Goal: Find contact information: Find contact information

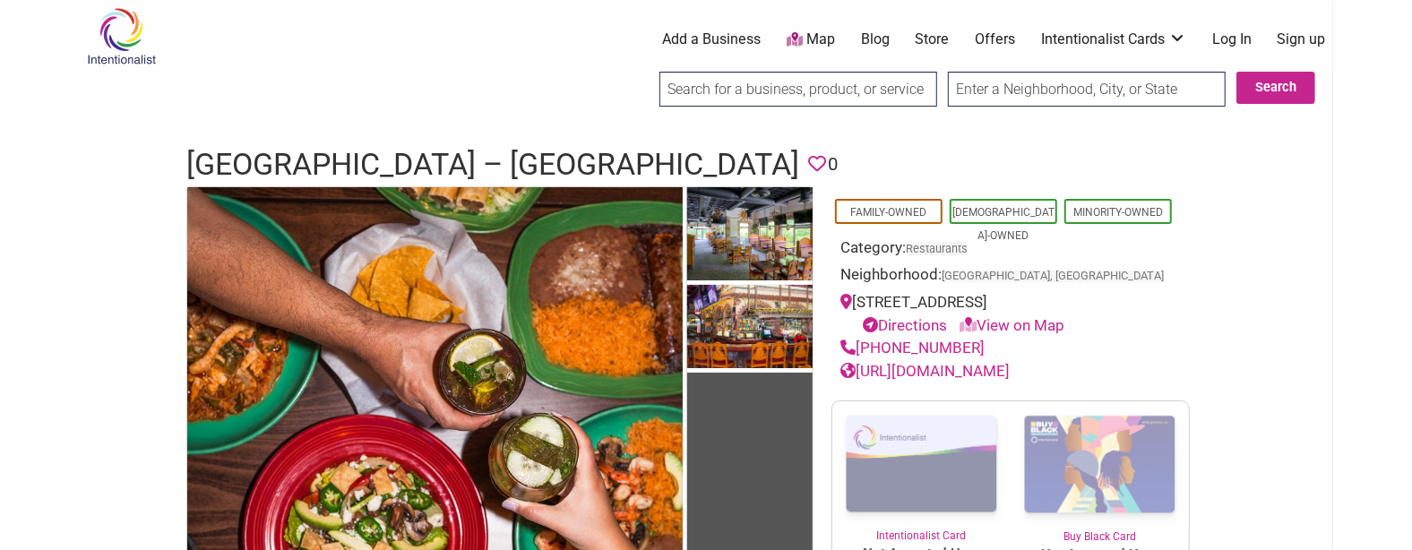
click at [504, 167] on h1 "La Palmera Mexican Restaurant – Mill Creek" at bounding box center [492, 164] width 613 height 43
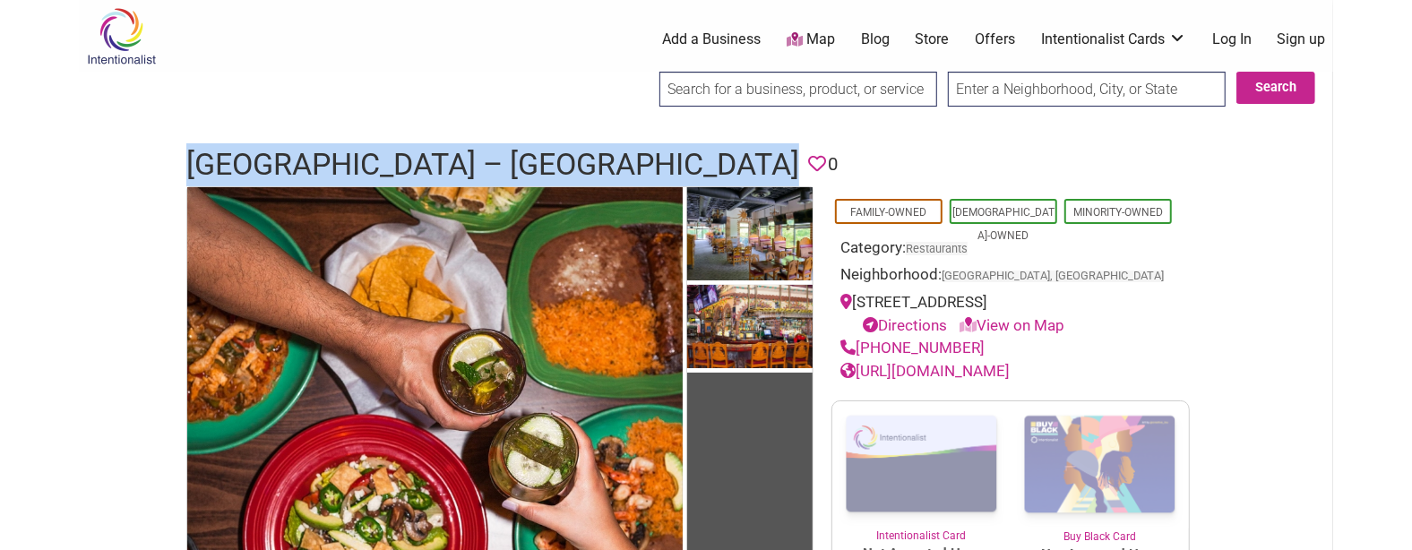
click at [504, 167] on h1 "La Palmera Mexican Restaurant – Mill Creek" at bounding box center [492, 164] width 613 height 43
copy h1 "La Palmera Mexican Restaurant – Mill Creek"
drag, startPoint x: 967, startPoint y: 349, endPoint x: 860, endPoint y: 351, distance: 106.7
click at [860, 351] on div "(425) 379-5100" at bounding box center [1010, 348] width 340 height 23
copy link "(425) 379-5100"
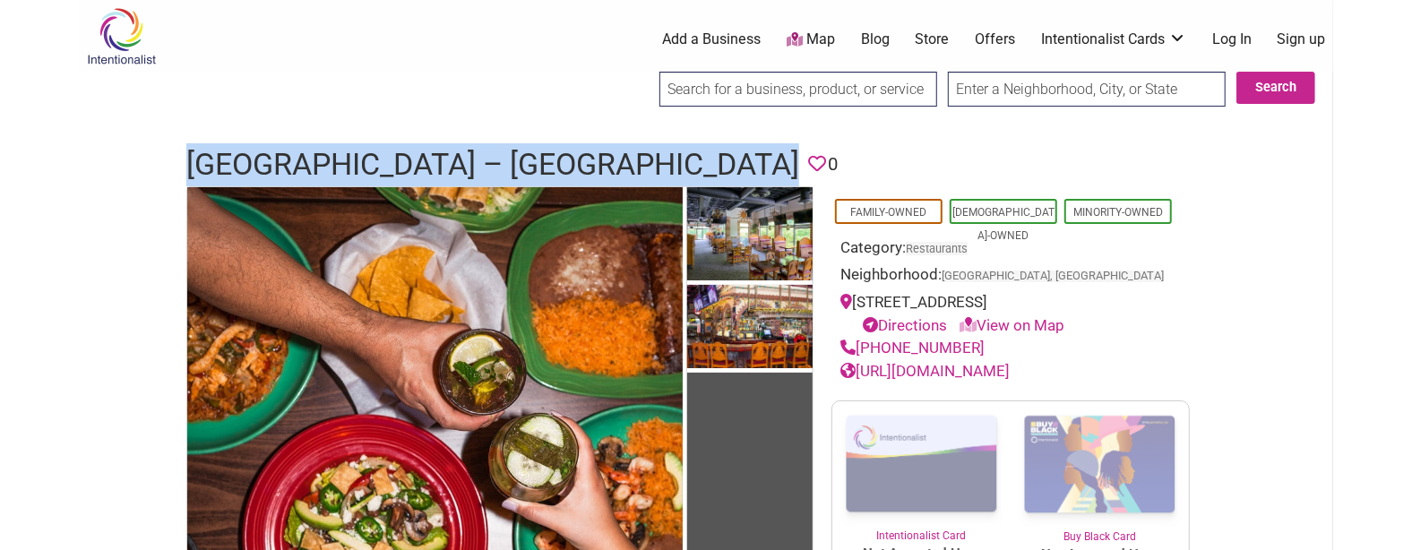
drag, startPoint x: 1050, startPoint y: 372, endPoint x: 1029, endPoint y: 375, distance: 21.7
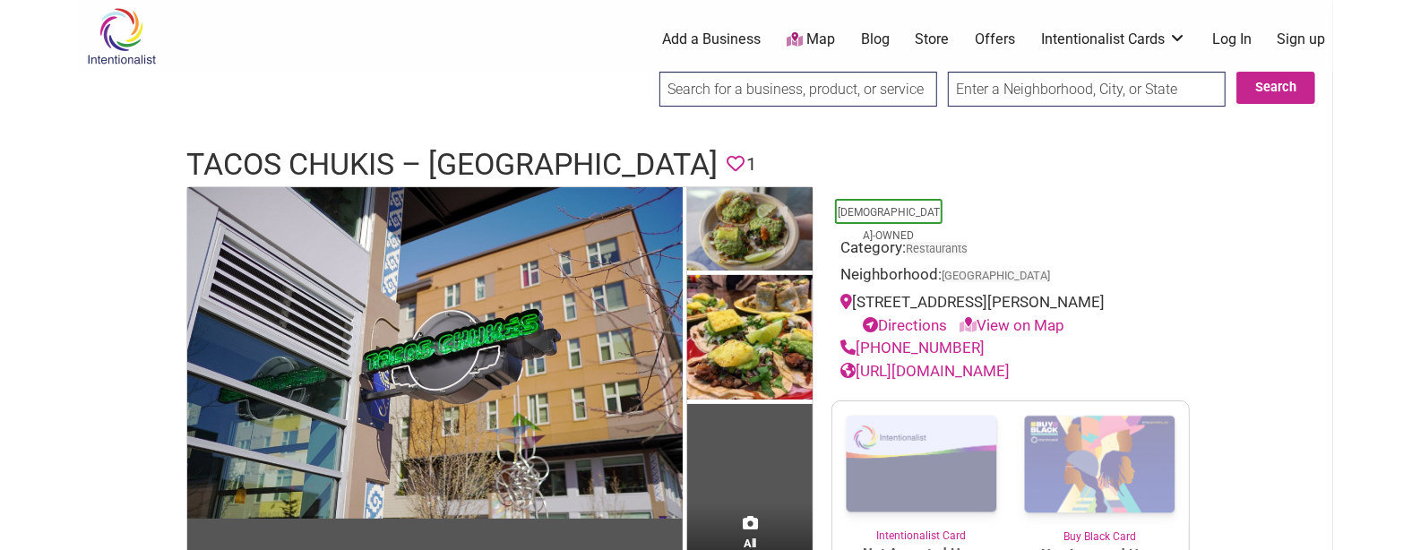
click at [378, 152] on h1 "Tacos Chukis – [GEOGRAPHIC_DATA]" at bounding box center [451, 164] width 531 height 43
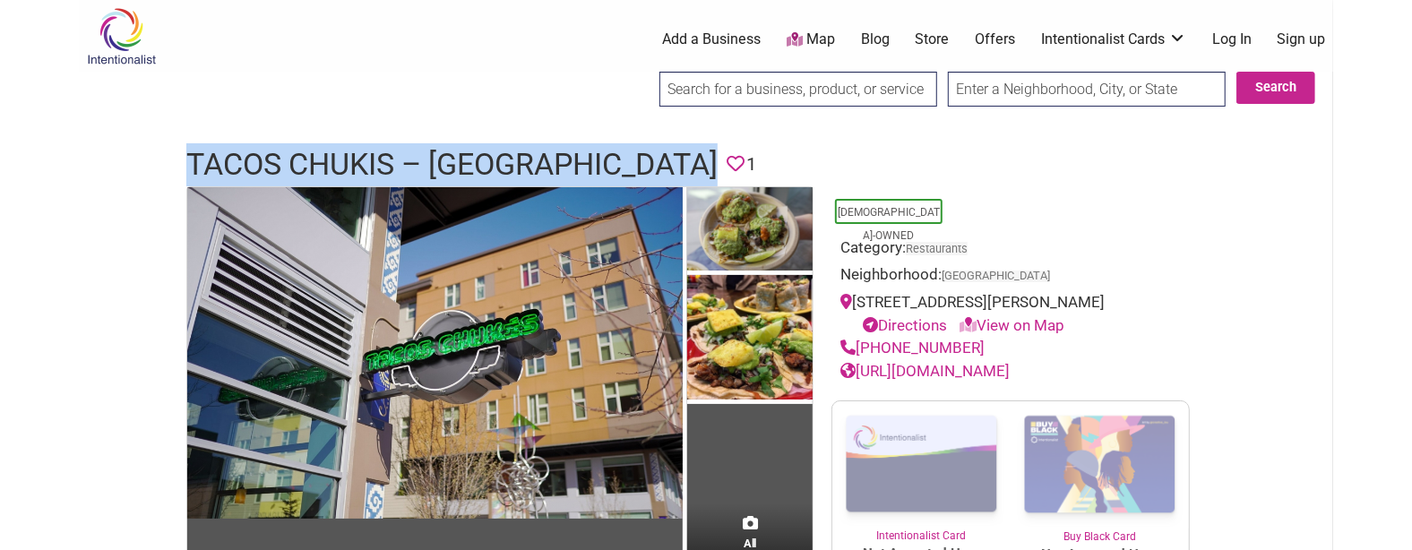
click at [378, 152] on h1 "Tacos Chukis – [GEOGRAPHIC_DATA]" at bounding box center [451, 164] width 531 height 43
copy h1 "Tacos Chukis – [GEOGRAPHIC_DATA]"
drag, startPoint x: 980, startPoint y: 371, endPoint x: 860, endPoint y: 369, distance: 120.1
click at [860, 360] on div "[PHONE_NUMBER]" at bounding box center [1010, 348] width 340 height 23
copy link "(206) 971-2440"
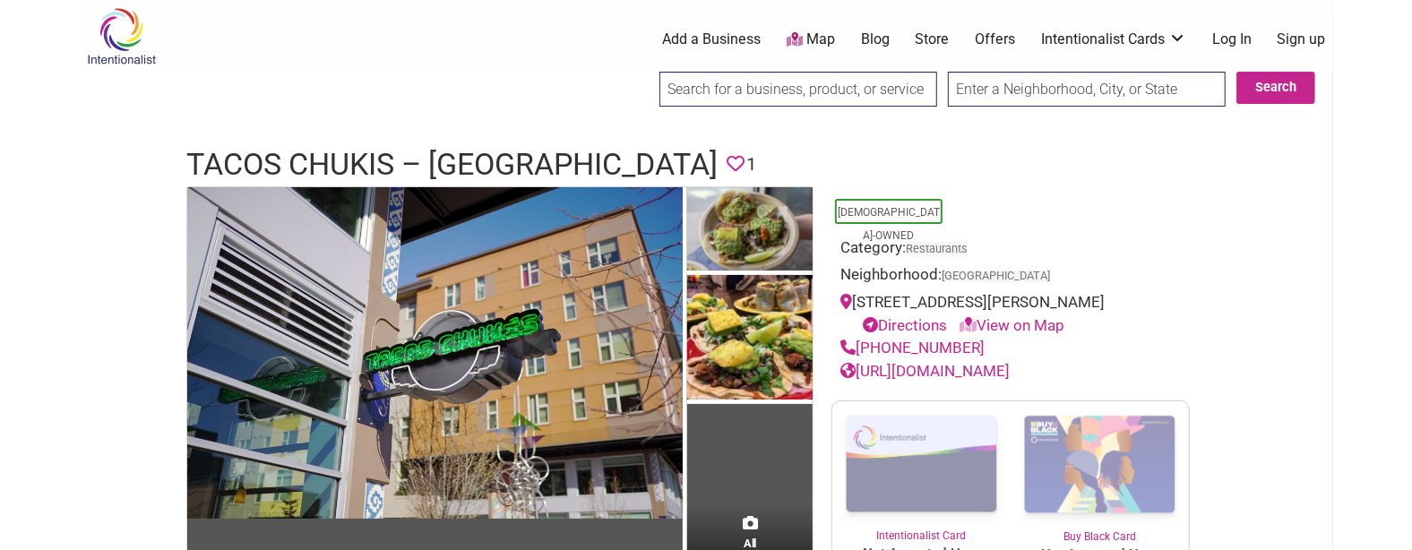
click at [504, 145] on h1 "Tacos Chukis – Beacon Hill" at bounding box center [451, 164] width 531 height 43
click at [503, 145] on h1 "Tacos Chukis – Beacon Hill" at bounding box center [451, 164] width 531 height 43
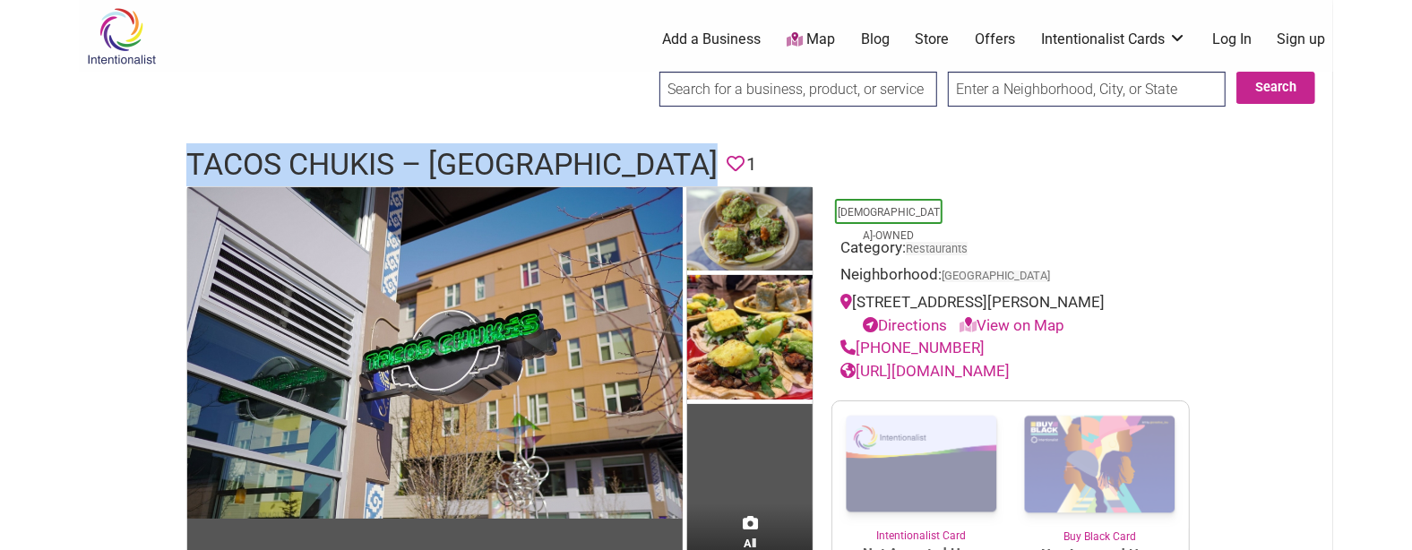
click at [503, 145] on h1 "Tacos Chukis – Beacon Hill" at bounding box center [451, 164] width 531 height 43
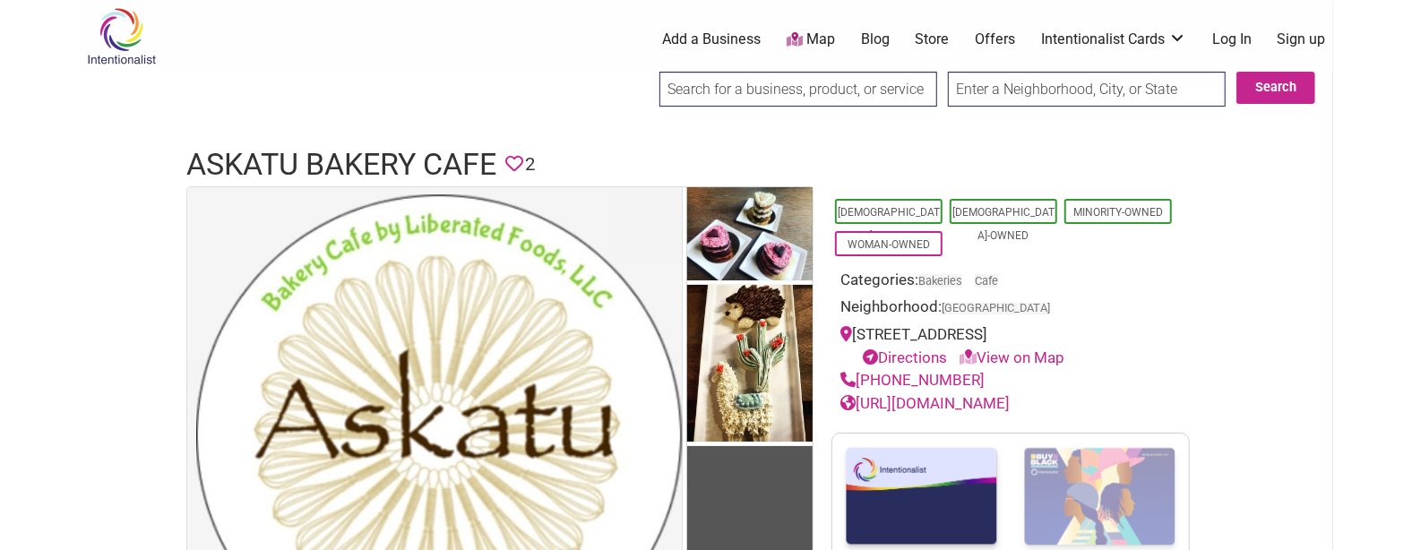
click at [412, 160] on h1 "Askatu Bakery Cafe" at bounding box center [341, 164] width 310 height 43
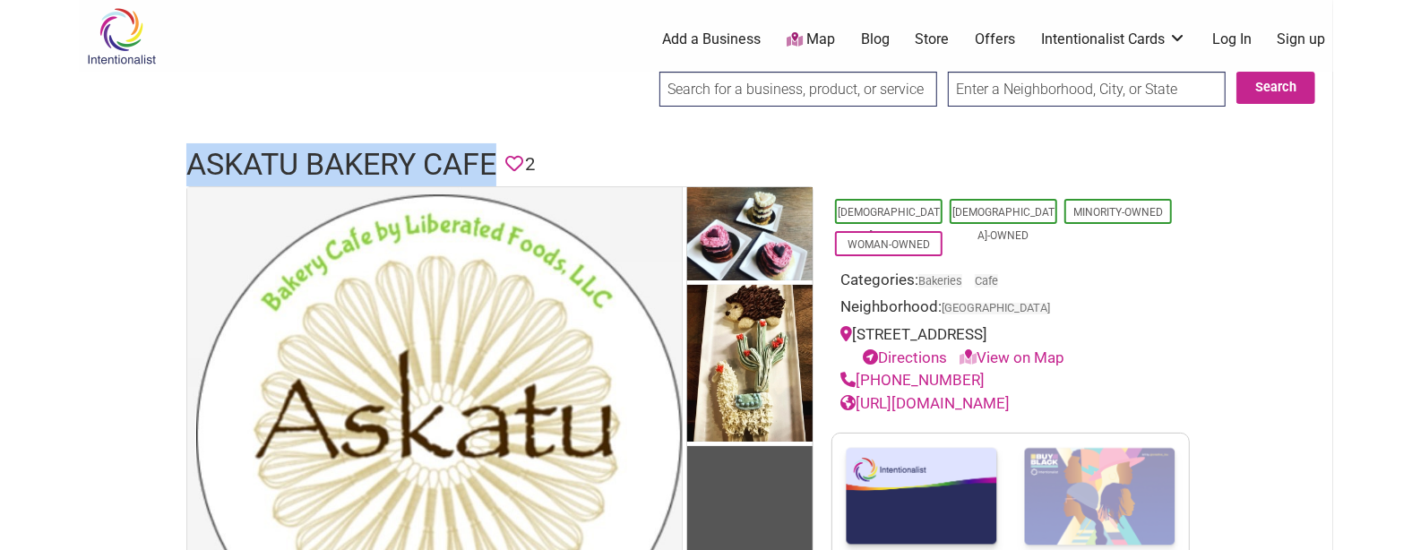
click at [412, 160] on h1 "Askatu Bakery Cafe" at bounding box center [341, 164] width 310 height 43
copy h1 "Askatu Bakery Cafe"
drag, startPoint x: 966, startPoint y: 379, endPoint x: 857, endPoint y: 376, distance: 108.4
click at [857, 376] on div "(530) 574-8059" at bounding box center [1010, 380] width 340 height 23
copy link "(530) 574-8059"
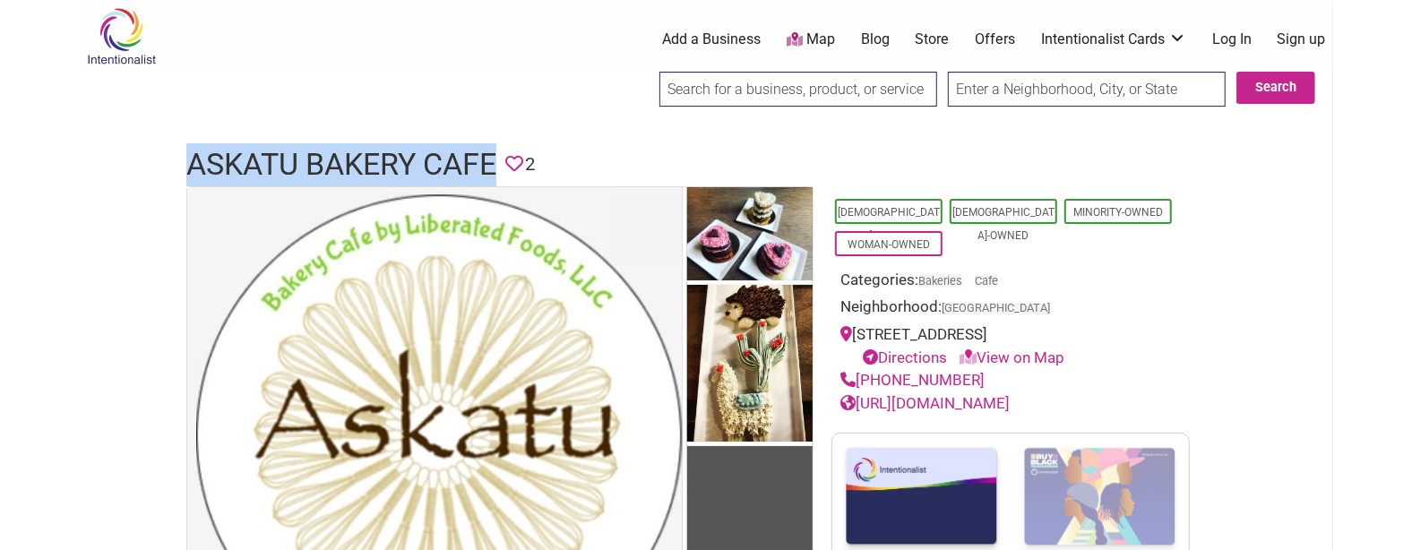
click at [411, 169] on h1 "Askatu Bakery Cafe" at bounding box center [341, 164] width 310 height 43
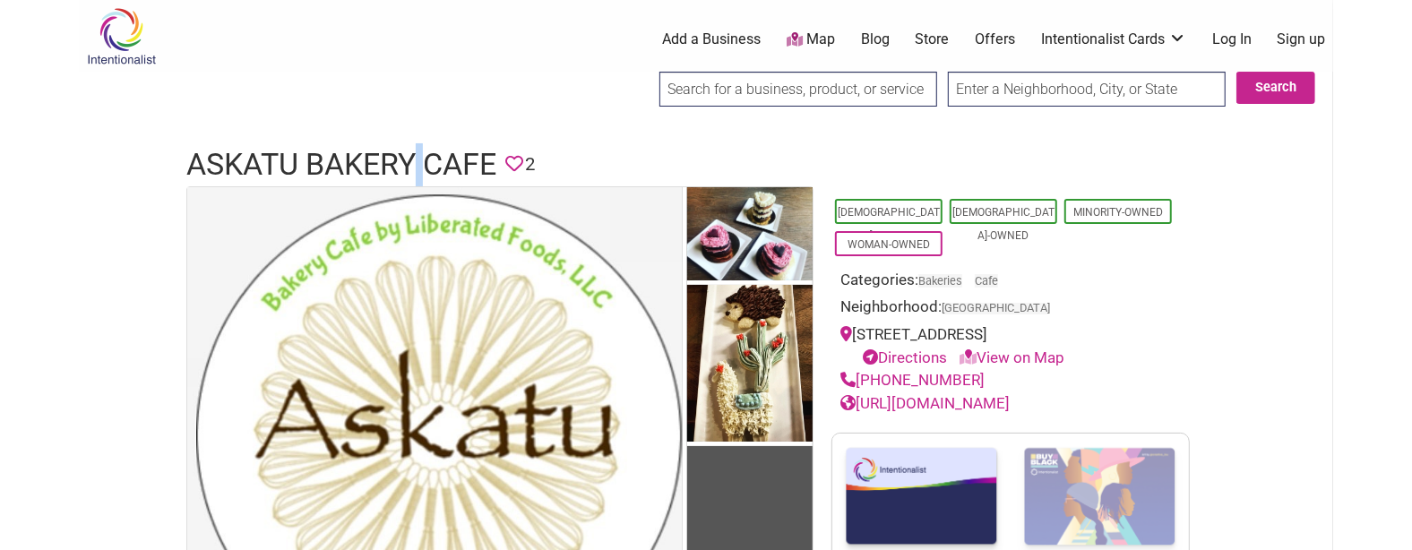
click at [411, 169] on h1 "Askatu Bakery Cafe" at bounding box center [341, 164] width 310 height 43
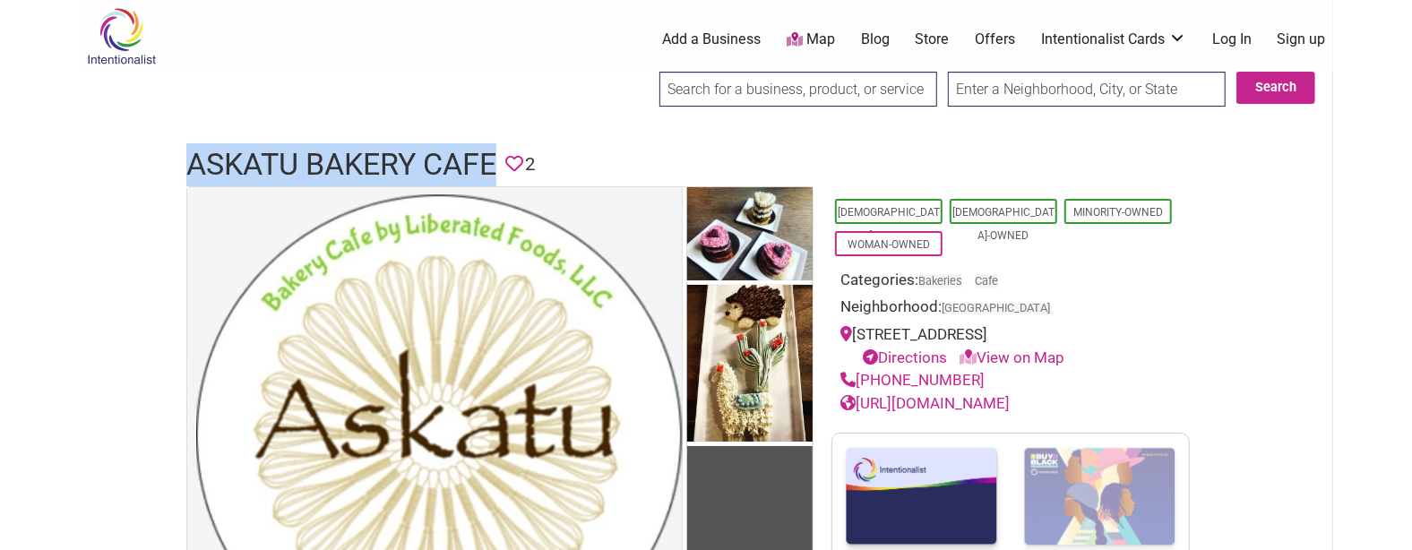
click at [411, 169] on h1 "Askatu Bakery Cafe" at bounding box center [341, 164] width 310 height 43
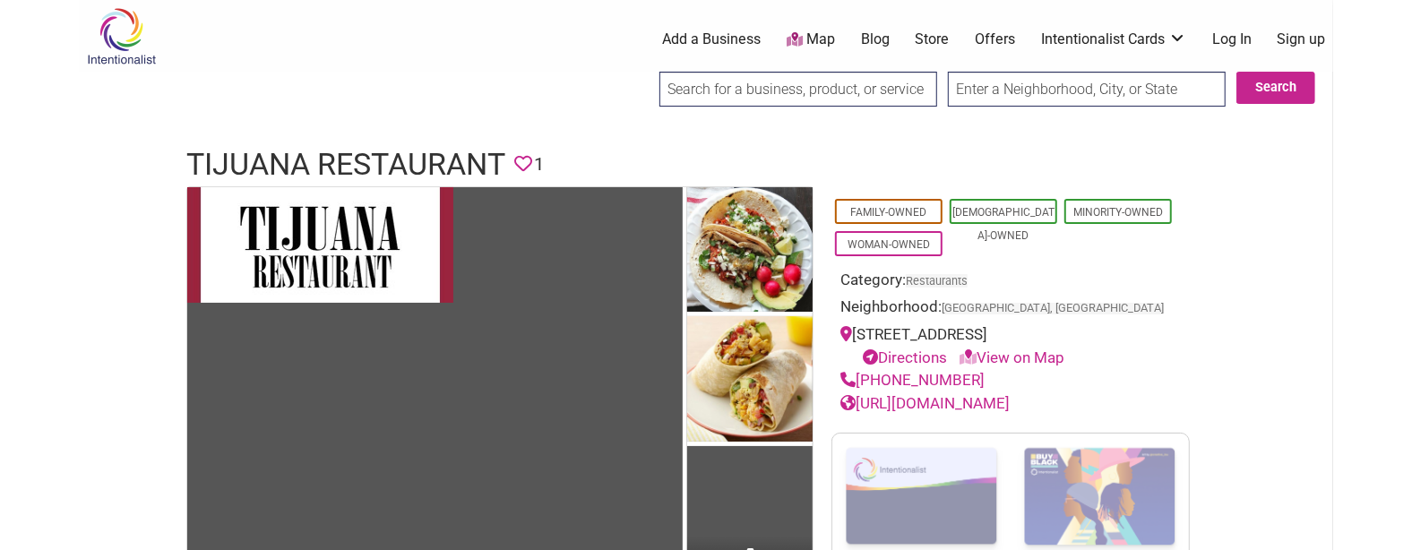
click at [414, 160] on h1 "Tijuana Restaurant" at bounding box center [345, 164] width 319 height 43
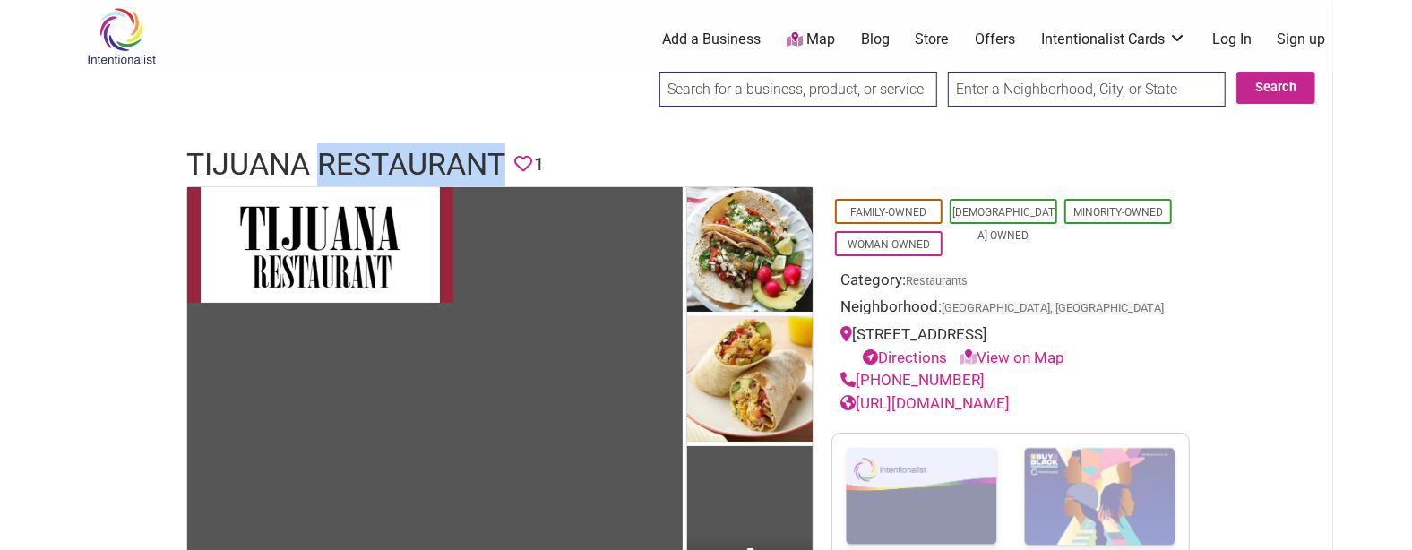
click at [414, 160] on h1 "Tijuana Restaurant" at bounding box center [345, 164] width 319 height 43
copy h1 "Tijuana Restaurant"
drag, startPoint x: 981, startPoint y: 383, endPoint x: 859, endPoint y: 377, distance: 122.0
click at [859, 377] on div "(510) 532-5575" at bounding box center [1010, 380] width 340 height 23
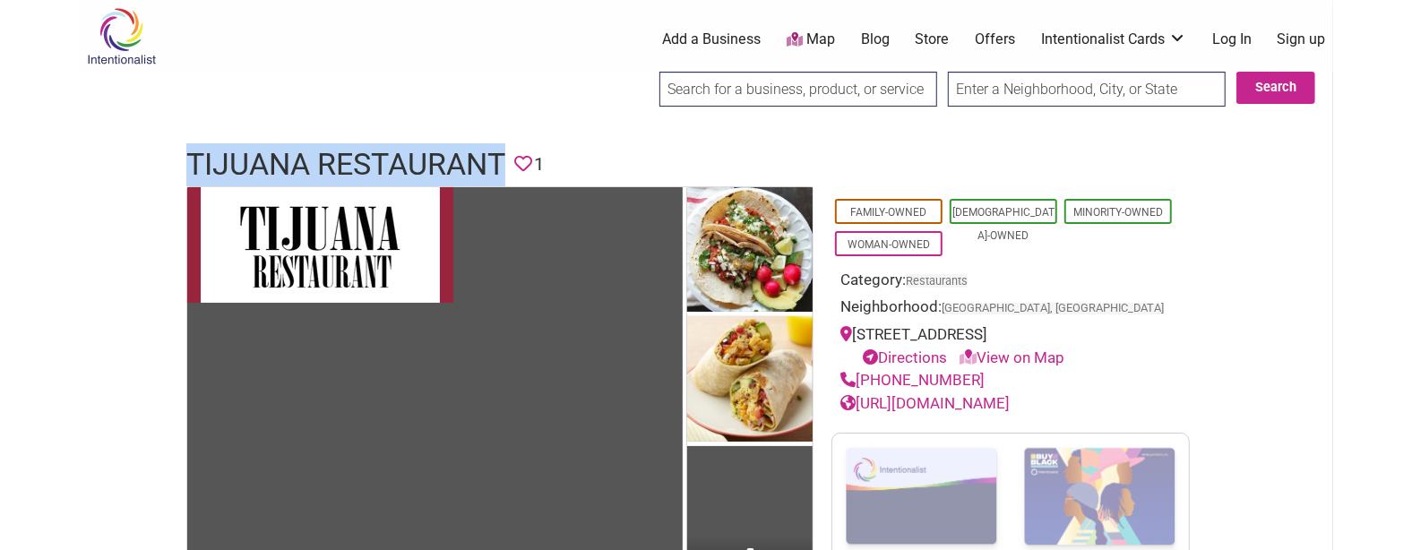
copy link "(510) 532-5575"
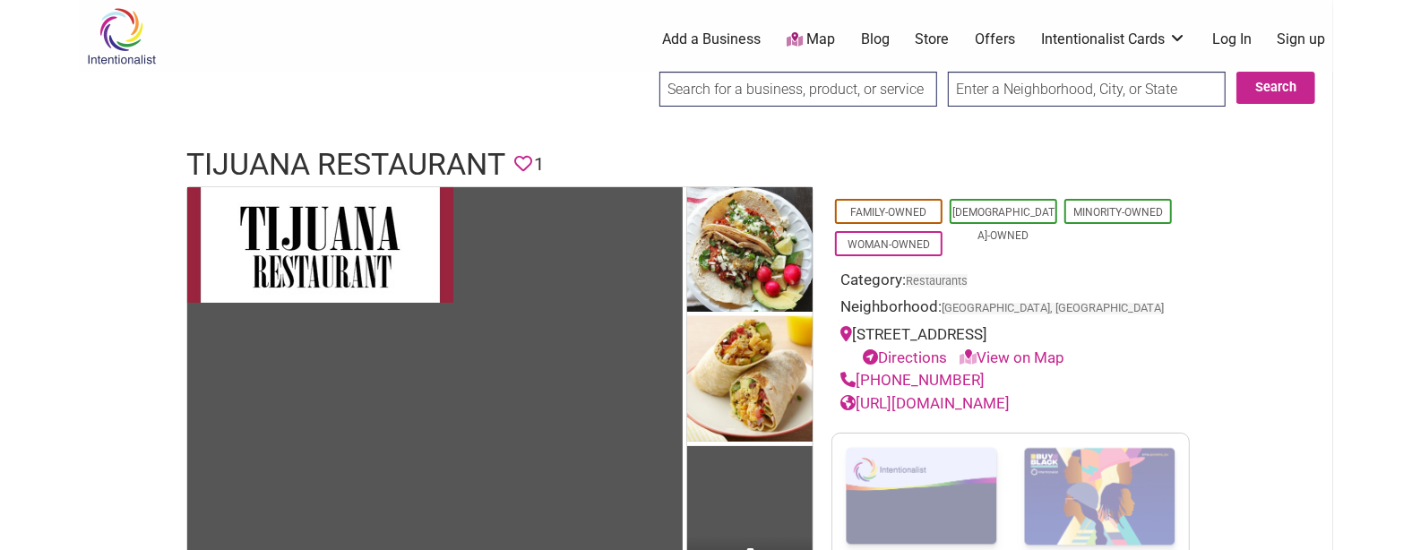
click at [408, 163] on h1 "Tijuana Restaurant" at bounding box center [345, 164] width 319 height 43
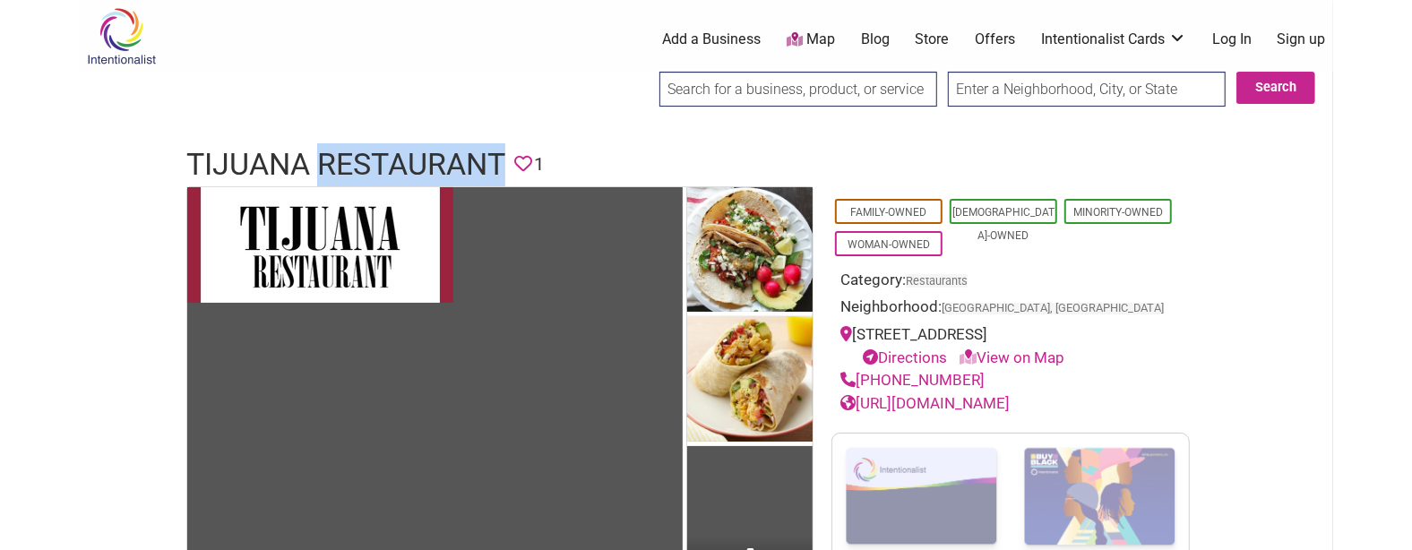
click at [408, 163] on h1 "Tijuana Restaurant" at bounding box center [345, 164] width 319 height 43
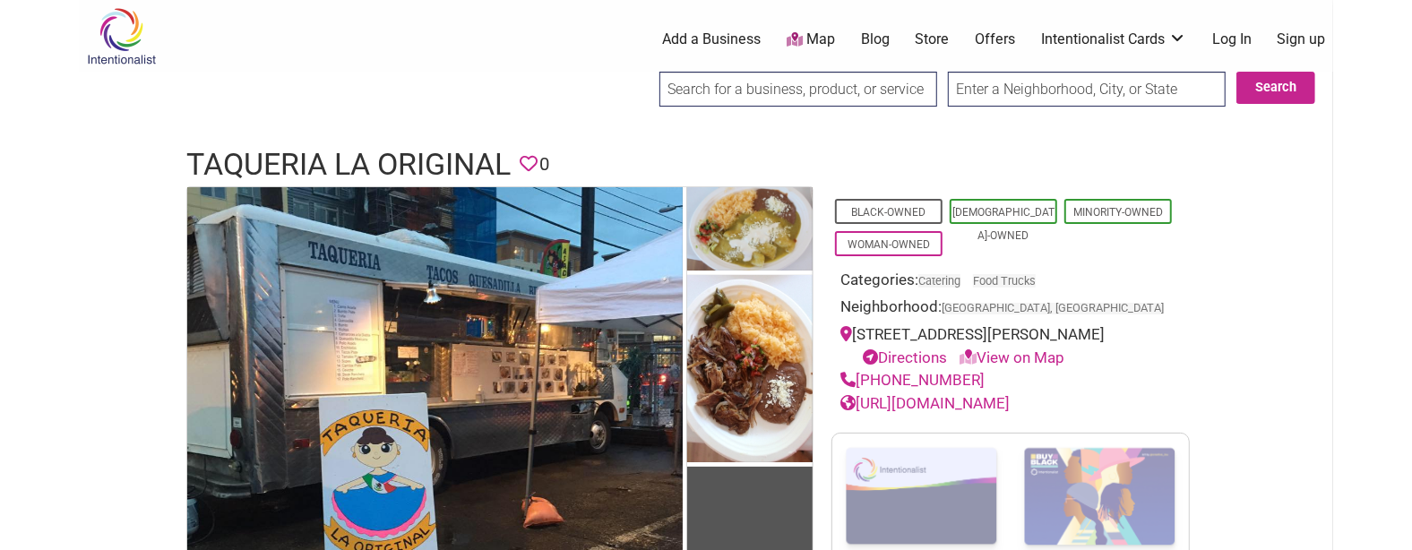
click at [466, 153] on h1 "Taqueria La Original" at bounding box center [348, 164] width 324 height 43
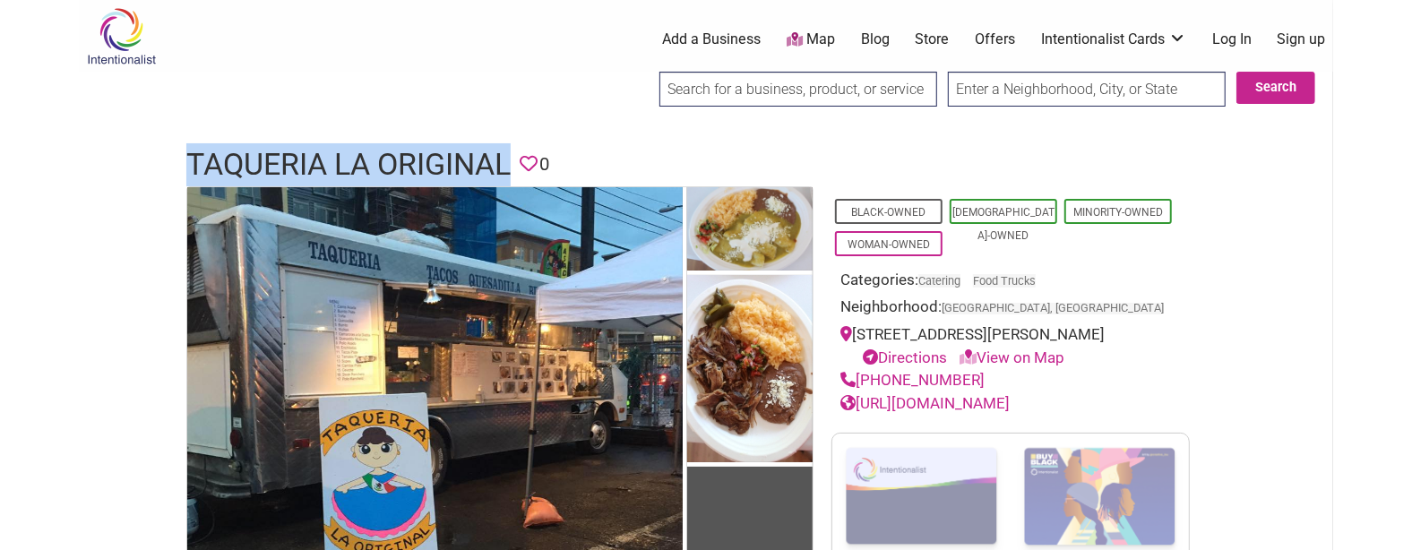
click at [466, 153] on h1 "Taqueria La Original" at bounding box center [348, 164] width 324 height 43
copy h1 "Taqueria La Original"
drag, startPoint x: 969, startPoint y: 381, endPoint x: 858, endPoint y: 370, distance: 111.6
click at [858, 370] on div "(206) 919-5816" at bounding box center [1010, 380] width 340 height 23
copy link "(206) 919-5816"
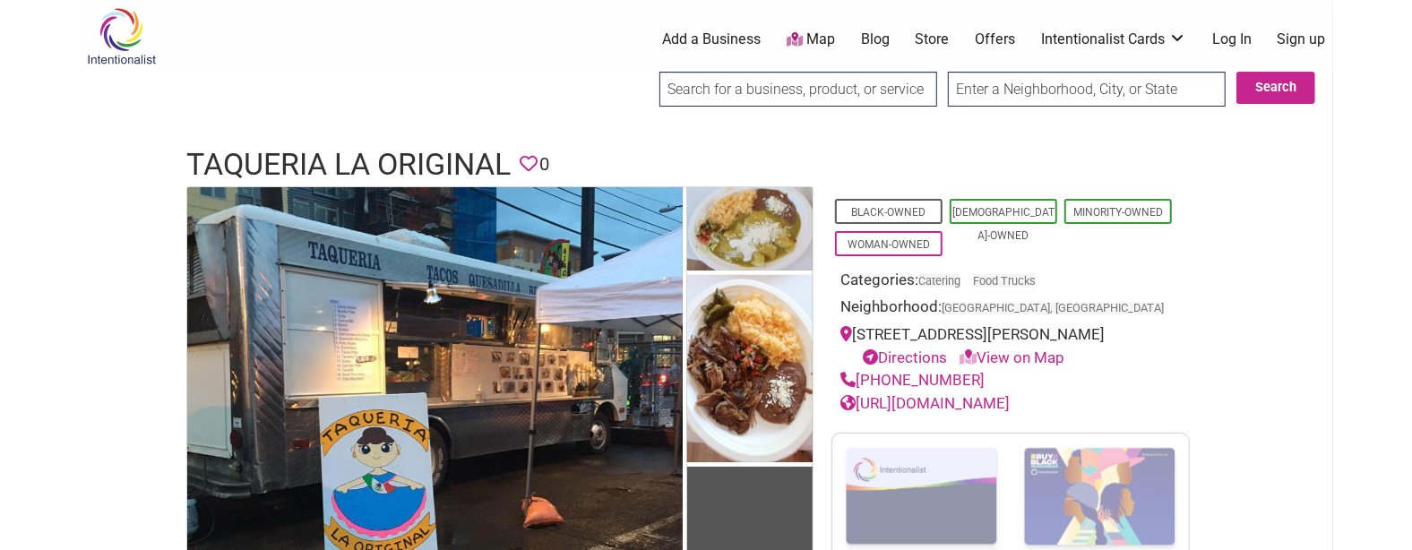
click at [428, 164] on h1 "Taqueria La Original" at bounding box center [348, 164] width 324 height 43
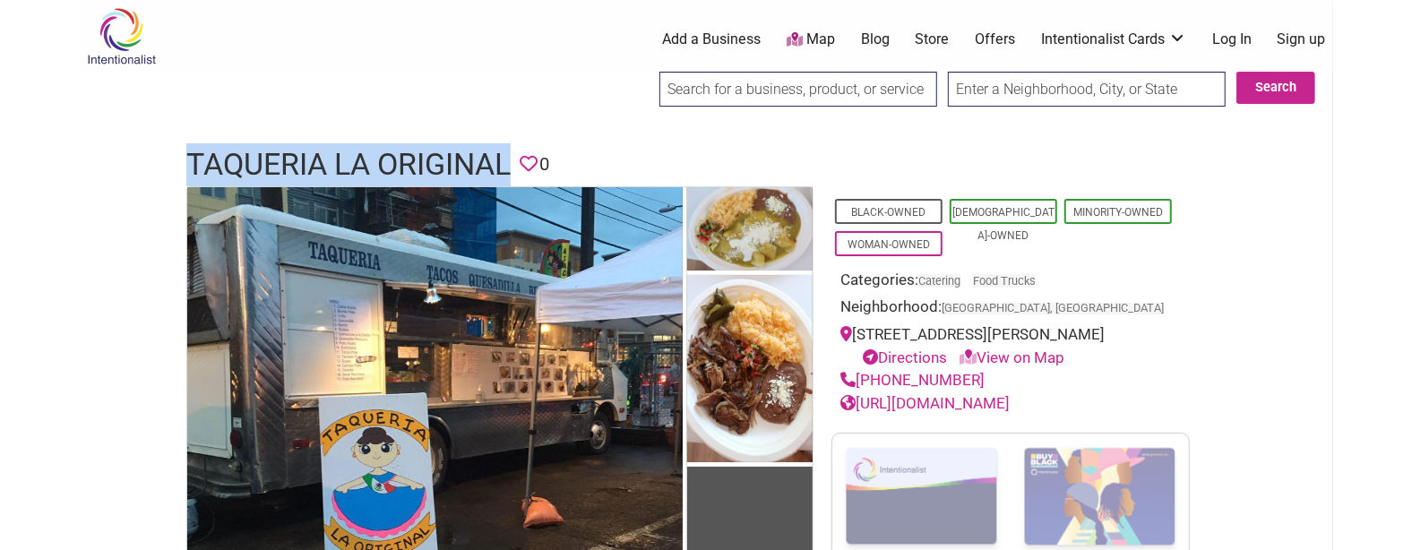
click at [428, 164] on h1 "Taqueria La Original" at bounding box center [348, 164] width 324 height 43
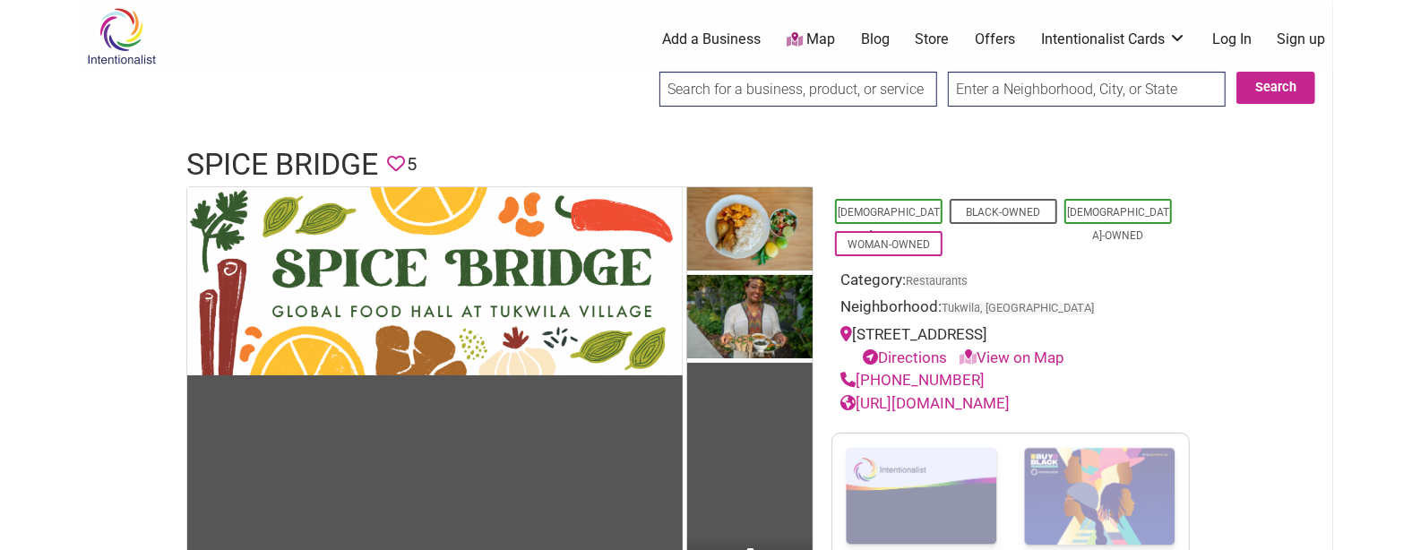
click at [349, 164] on h1 "Spice Bridge" at bounding box center [282, 164] width 192 height 43
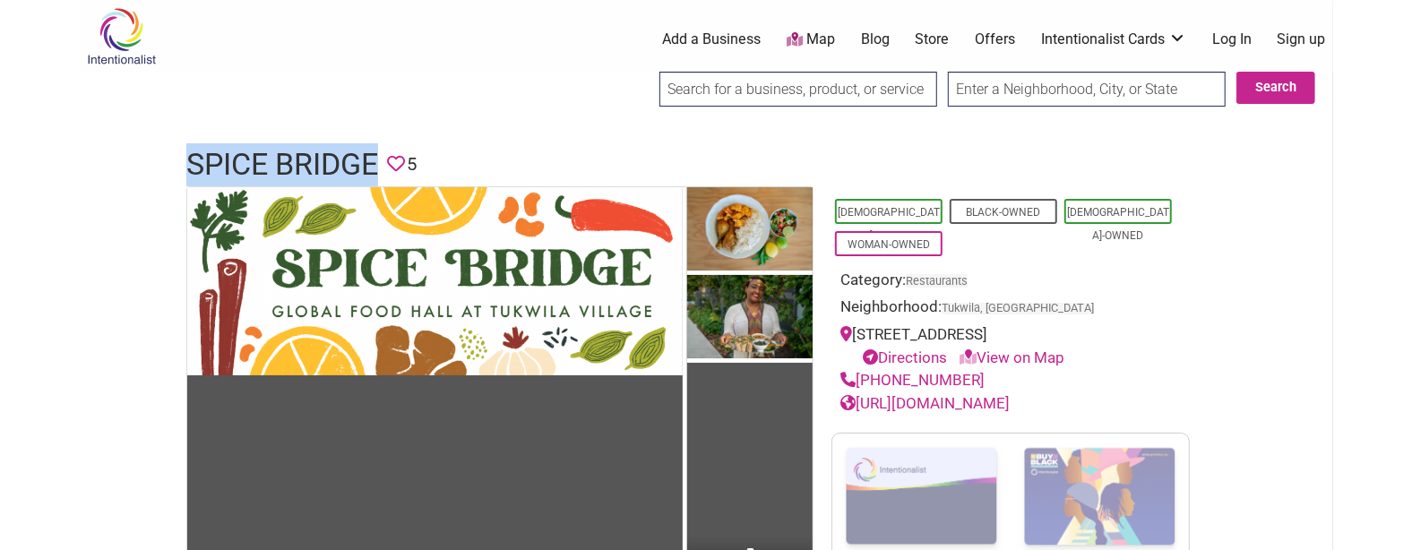
click at [349, 164] on h1 "Spice Bridge" at bounding box center [282, 164] width 192 height 43
copy h1 "Spice Bridge"
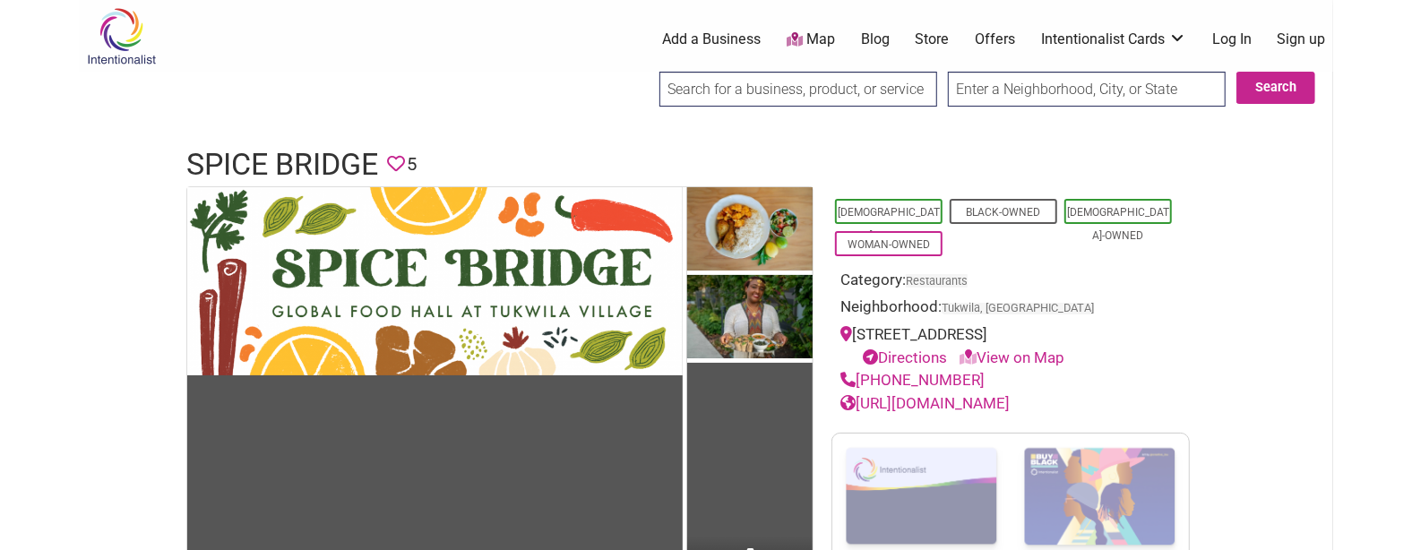
drag, startPoint x: 984, startPoint y: 405, endPoint x: 863, endPoint y: 392, distance: 121.7
click at [863, 392] on div "(206) 582-1915" at bounding box center [1010, 380] width 340 height 23
click at [986, 392] on div "(206) 582-1915" at bounding box center [1010, 380] width 340 height 23
drag, startPoint x: 979, startPoint y: 404, endPoint x: 857, endPoint y: 396, distance: 123.0
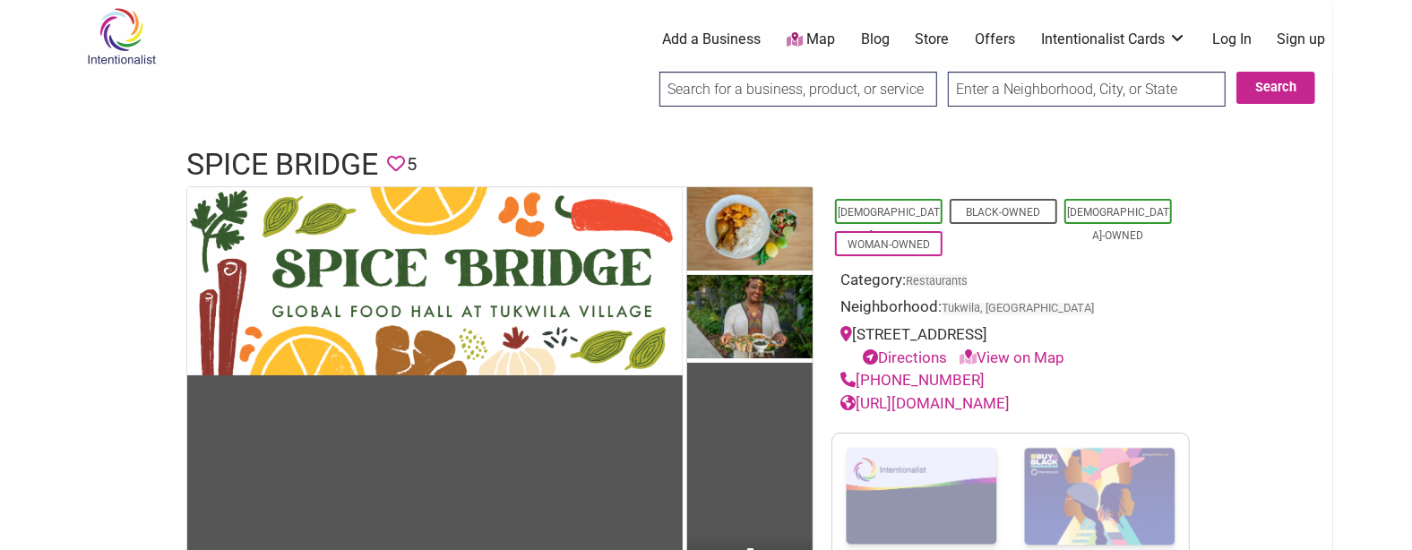
click at [857, 392] on div "(206) 582-1915" at bounding box center [1010, 380] width 340 height 23
copy link "(206) 582-1915"
click at [291, 168] on h1 "Spice Bridge" at bounding box center [282, 164] width 192 height 43
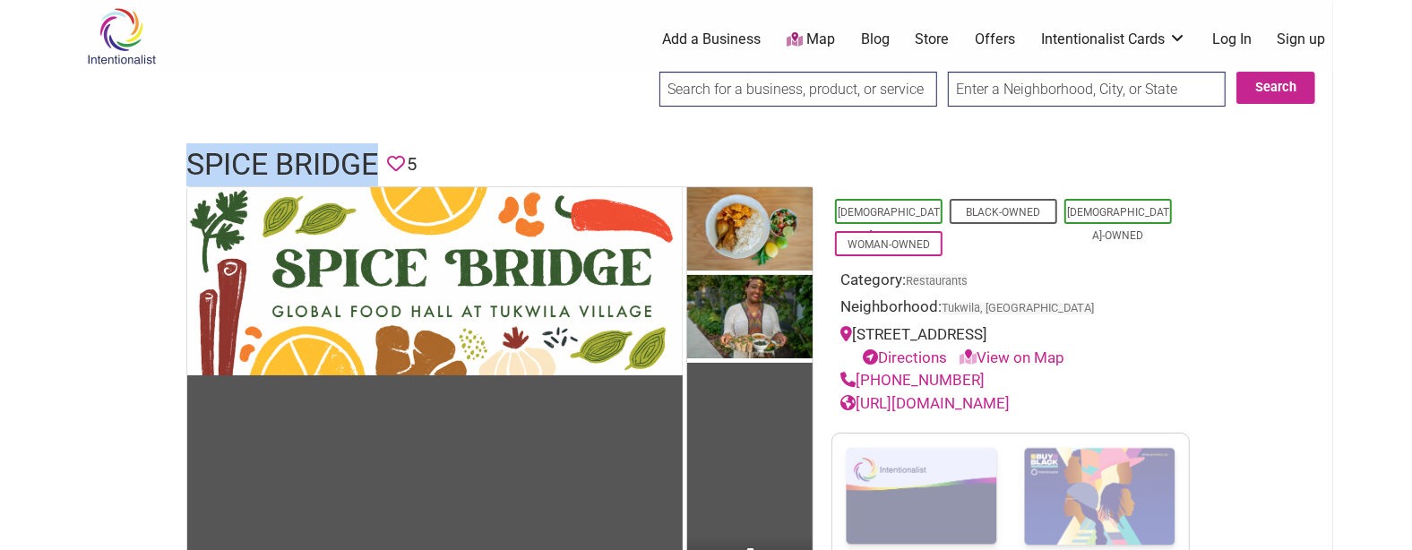
click at [291, 168] on h1 "Spice Bridge" at bounding box center [282, 164] width 192 height 43
copy h1 "Spice Bridge"
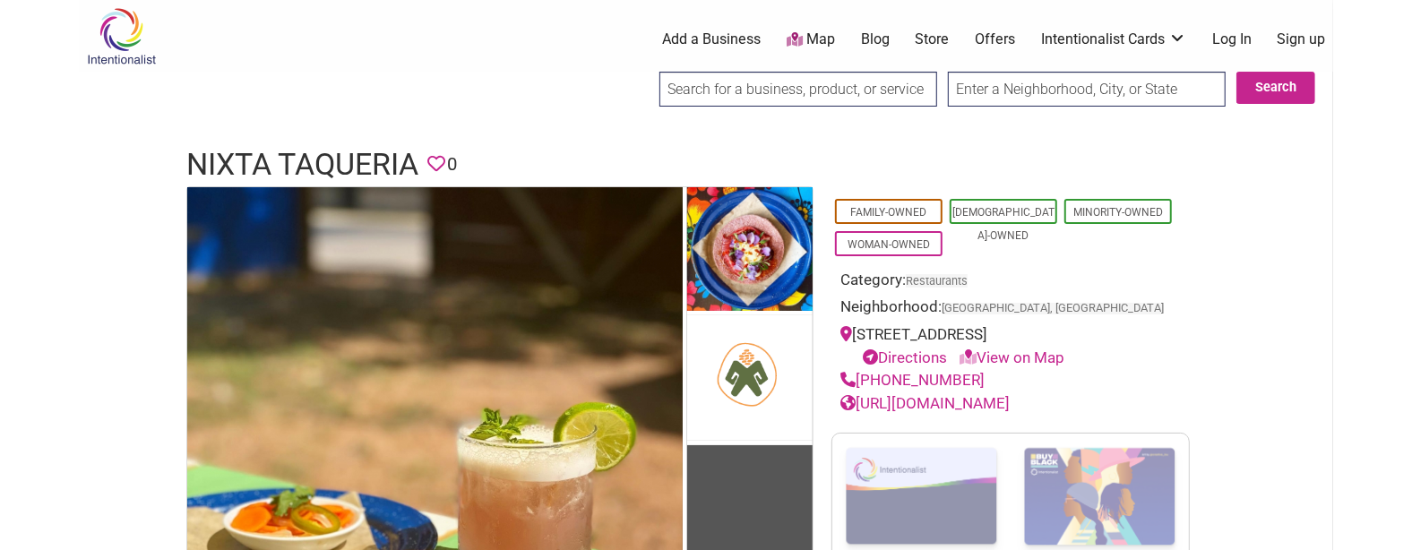
click at [351, 156] on h1 "Nixta Taqueria" at bounding box center [302, 164] width 232 height 43
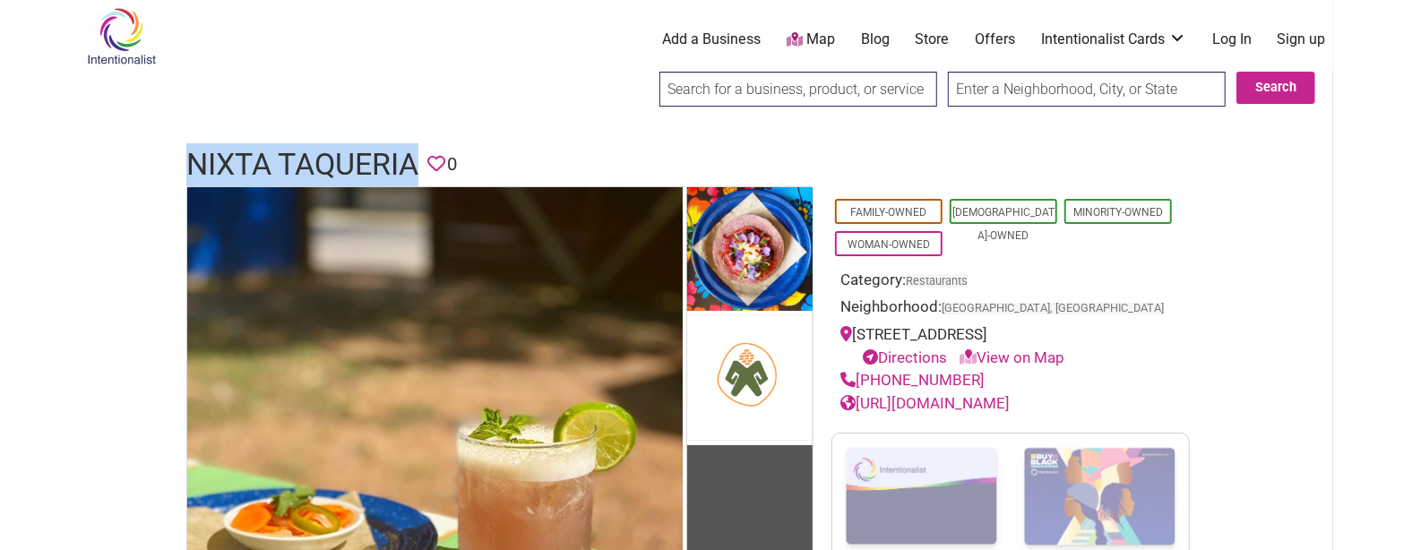
click at [351, 156] on h1 "Nixta Taqueria" at bounding box center [302, 164] width 232 height 43
copy h1 "Nixta Taqueria"
drag, startPoint x: 969, startPoint y: 376, endPoint x: 862, endPoint y: 371, distance: 107.7
click at [862, 371] on div "(512) 551-3855" at bounding box center [1010, 380] width 340 height 23
click at [1036, 374] on div "(512) 551-3855" at bounding box center [1010, 380] width 340 height 23
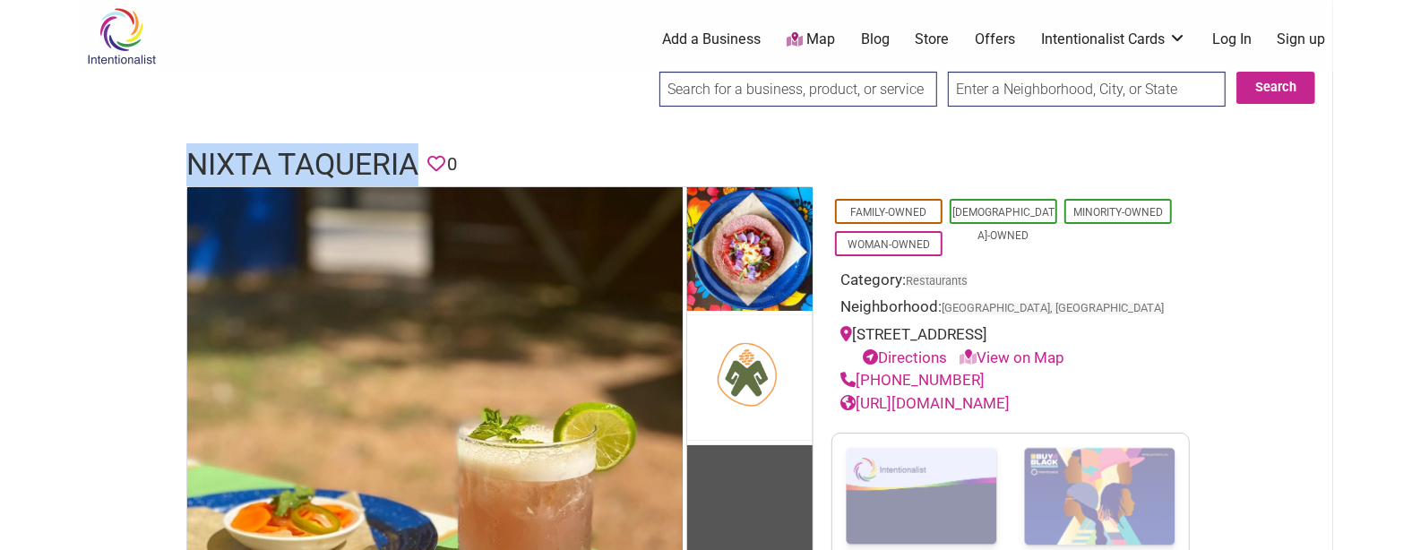
click at [975, 381] on div "(512) 551-3855" at bounding box center [1010, 380] width 340 height 23
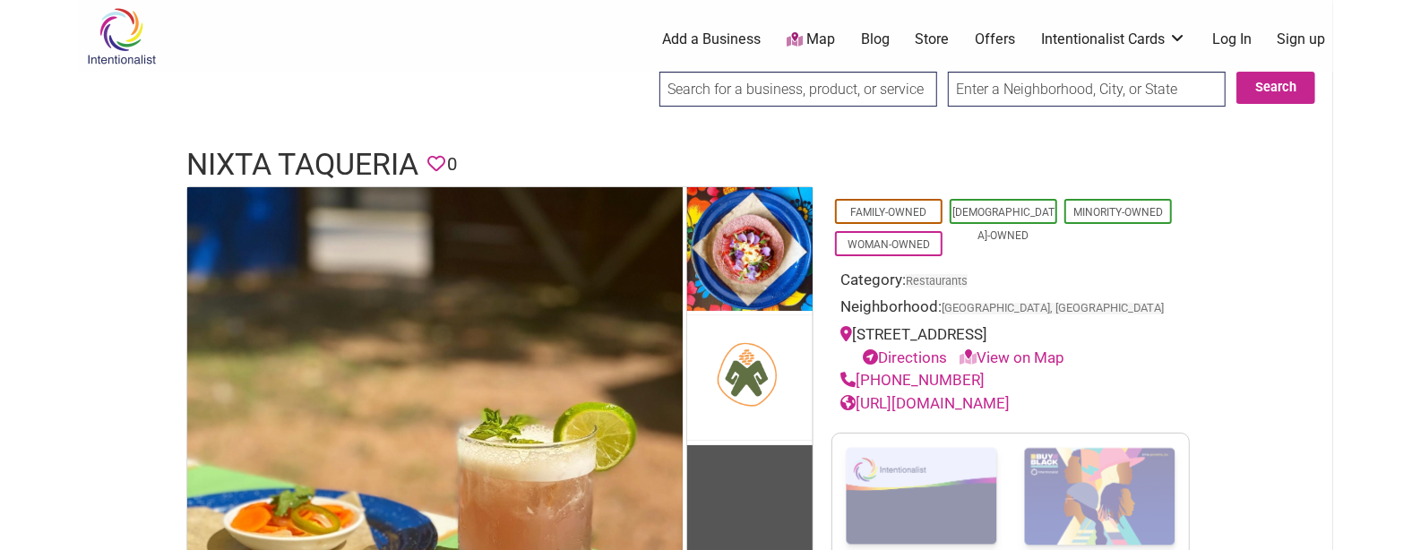
drag, startPoint x: 972, startPoint y: 380, endPoint x: 857, endPoint y: 383, distance: 114.7
click at [857, 383] on div "(512) 551-3855" at bounding box center [1010, 380] width 340 height 23
copy link "(512) 551-3855"
click at [339, 160] on h1 "Nixta Taqueria" at bounding box center [302, 164] width 232 height 43
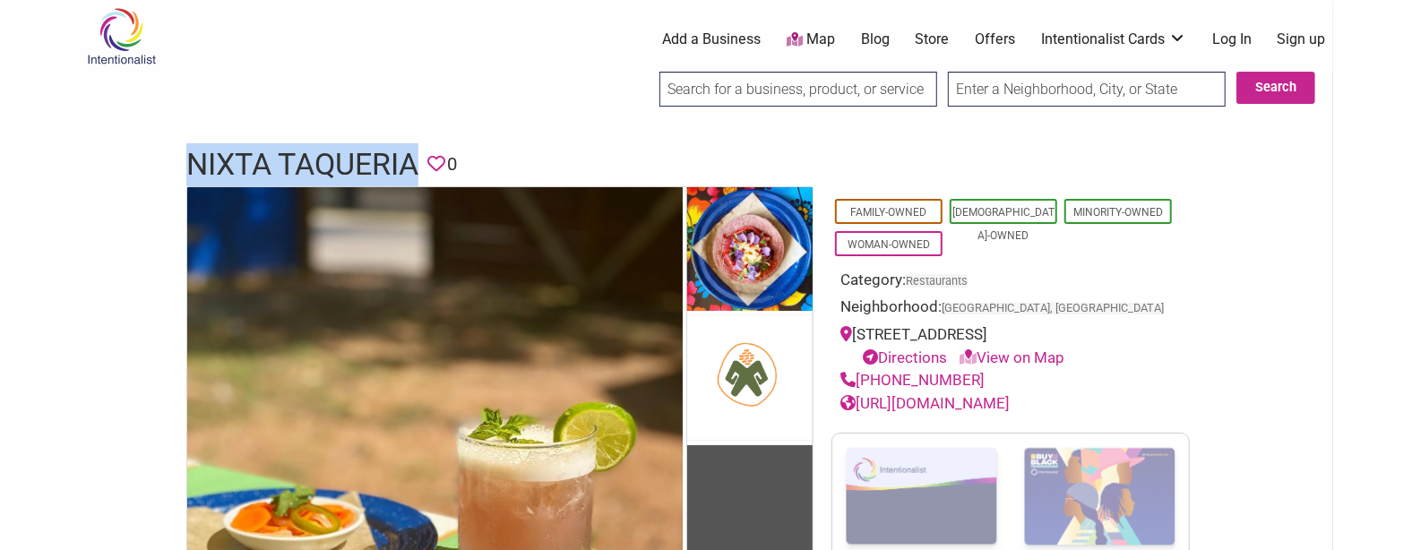
click at [339, 160] on h1 "Nixta Taqueria" at bounding box center [302, 164] width 232 height 43
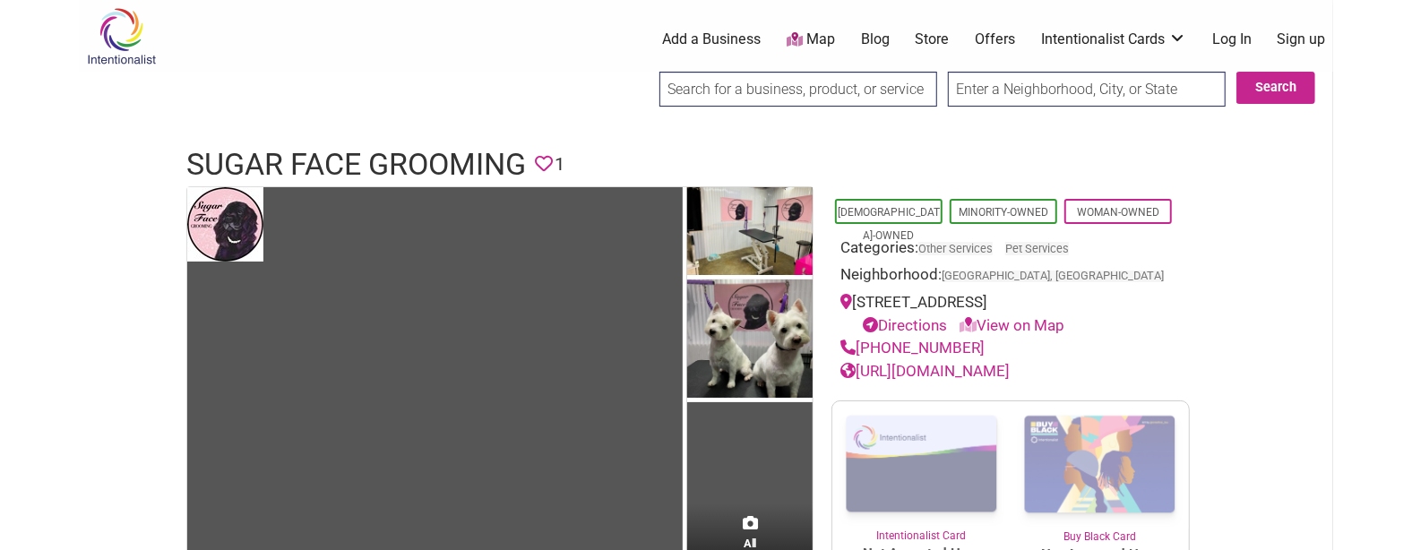
click at [357, 163] on h1 "Sugar Face Grooming" at bounding box center [356, 164] width 340 height 43
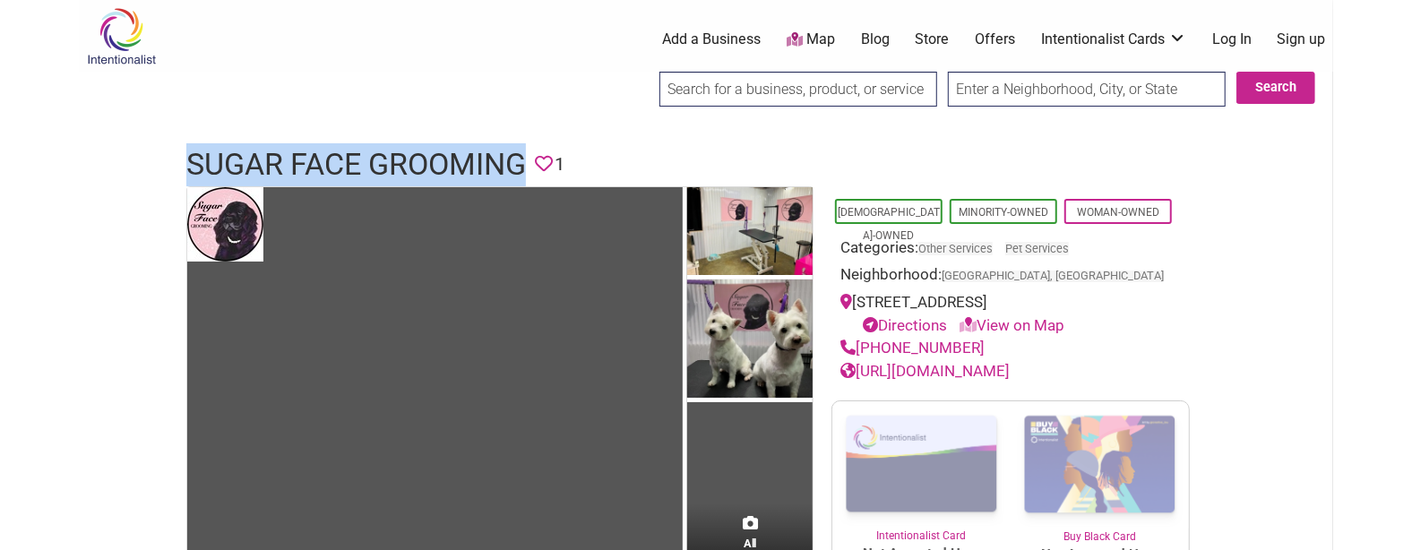
click at [357, 163] on h1 "Sugar Face Grooming" at bounding box center [356, 164] width 340 height 43
copy h1 "Sugar Face Grooming"
drag, startPoint x: 973, startPoint y: 347, endPoint x: 858, endPoint y: 342, distance: 114.8
click at [858, 342] on div "[PHONE_NUMBER]" at bounding box center [1010, 348] width 340 height 23
copy link "[PHONE_NUMBER]"
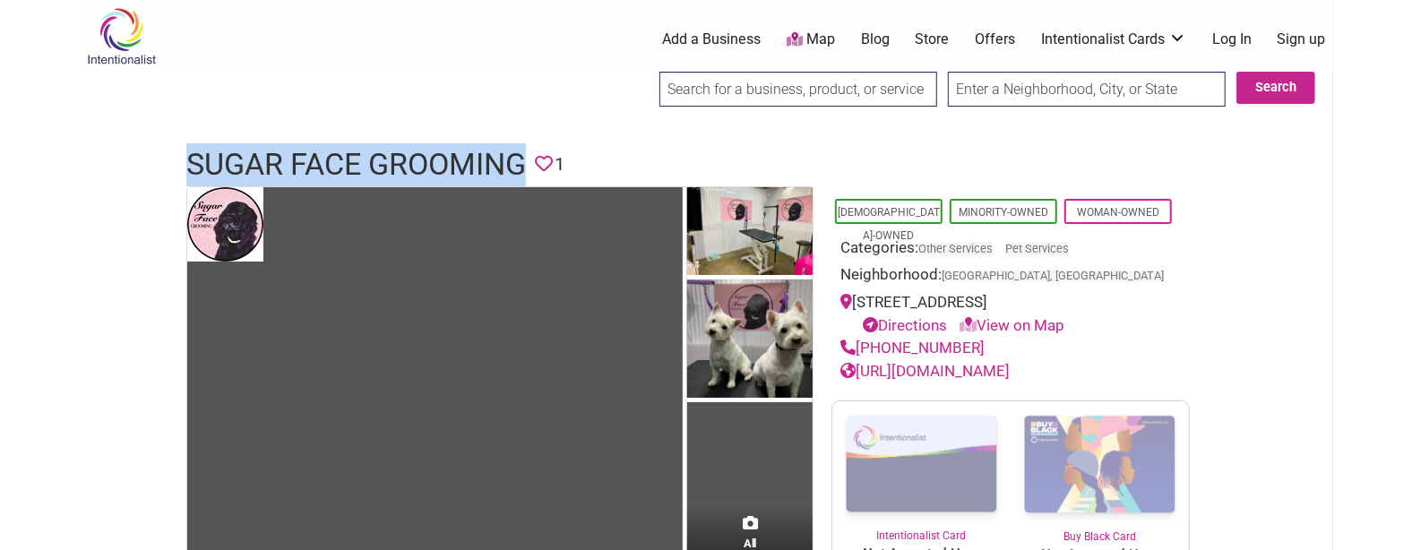
drag, startPoint x: 1099, startPoint y: 370, endPoint x: 862, endPoint y: 366, distance: 237.5
click at [862, 366] on div "[URL][DOMAIN_NAME]" at bounding box center [1010, 371] width 340 height 23
copy link "[URL][DOMAIN_NAME]"
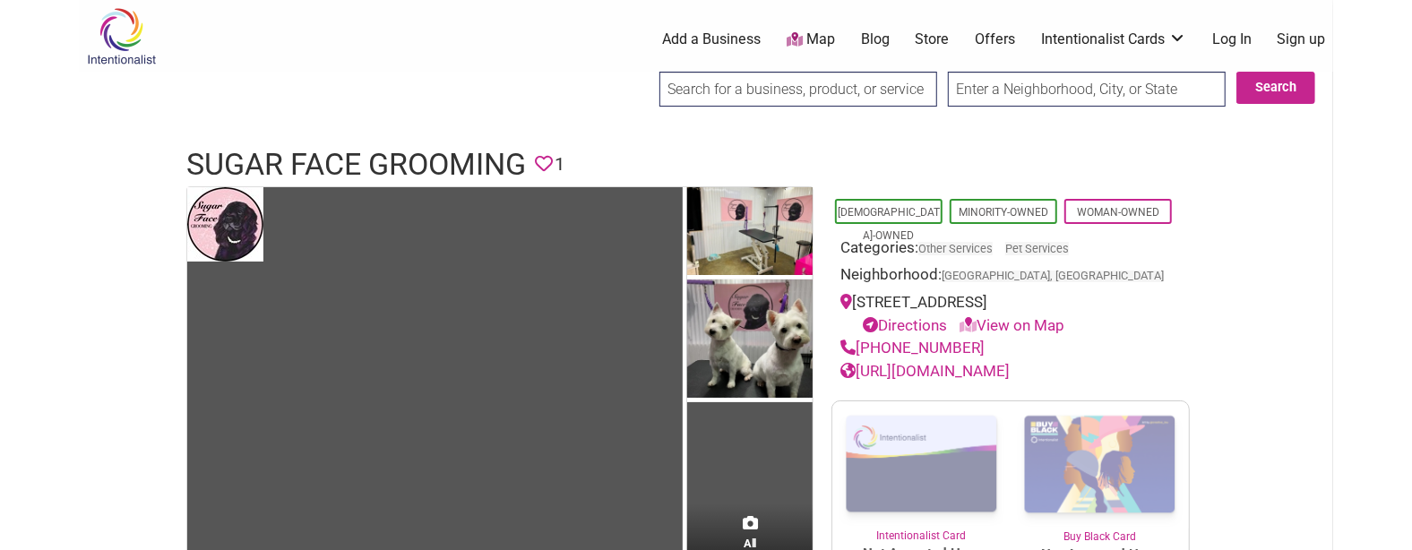
click at [436, 165] on h1 "Sugar Face Grooming" at bounding box center [356, 164] width 340 height 43
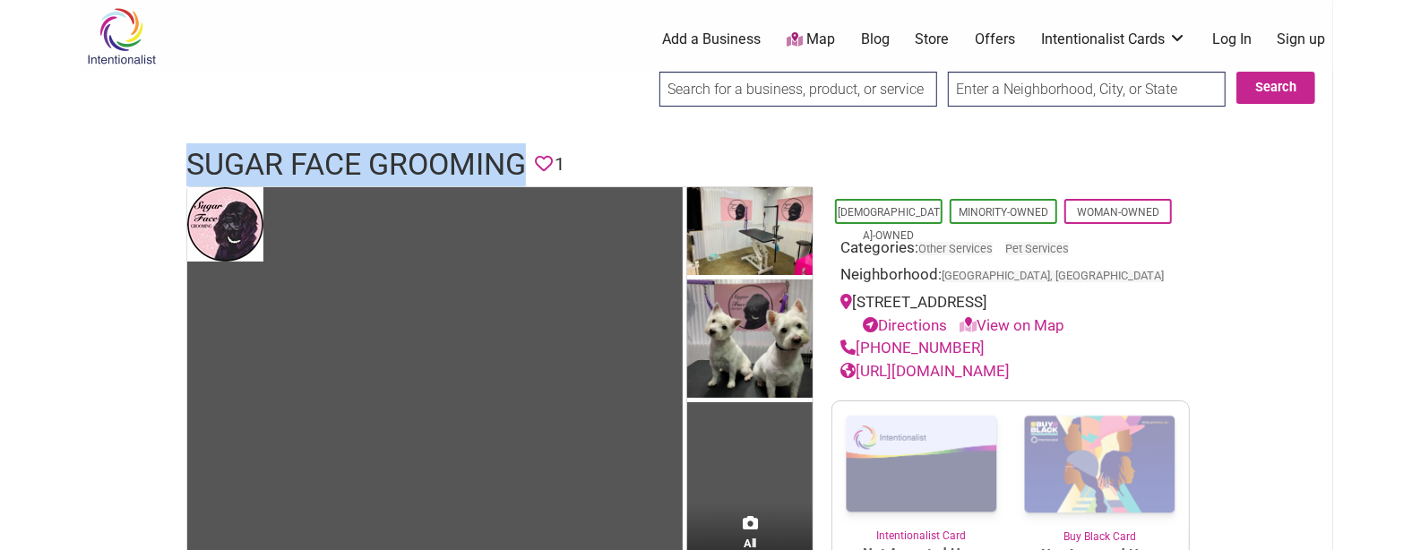
click at [436, 165] on h1 "Sugar Face Grooming" at bounding box center [356, 164] width 340 height 43
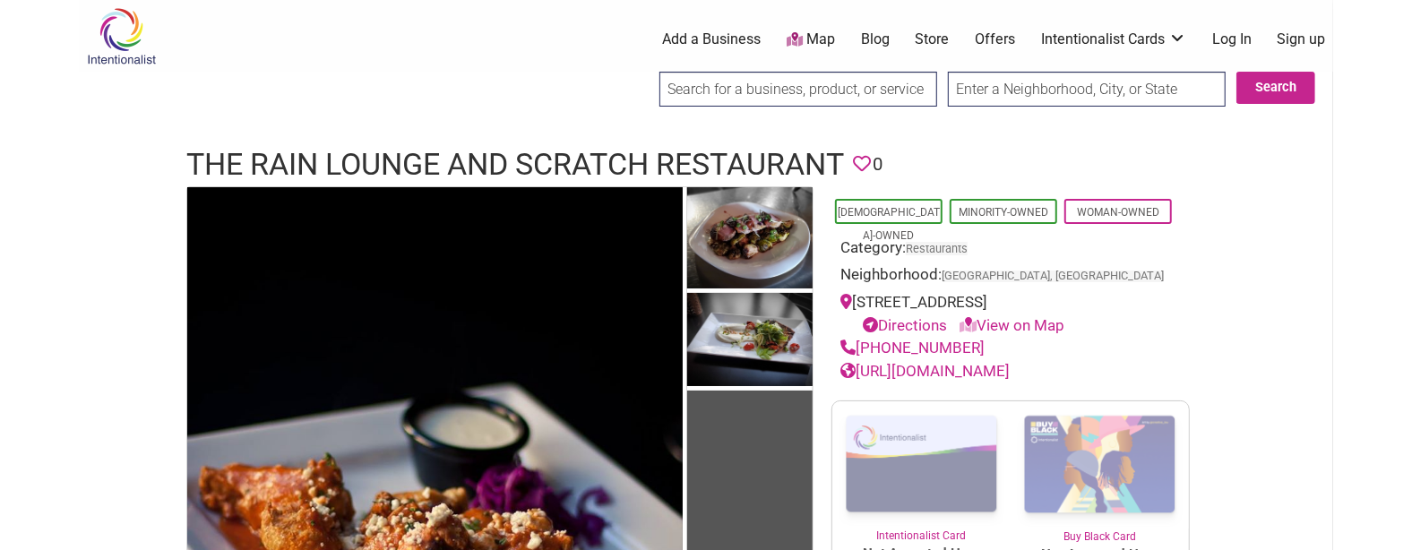
click at [351, 166] on h1 "The Rain Lounge and Scratch Restaurant" at bounding box center [515, 164] width 658 height 43
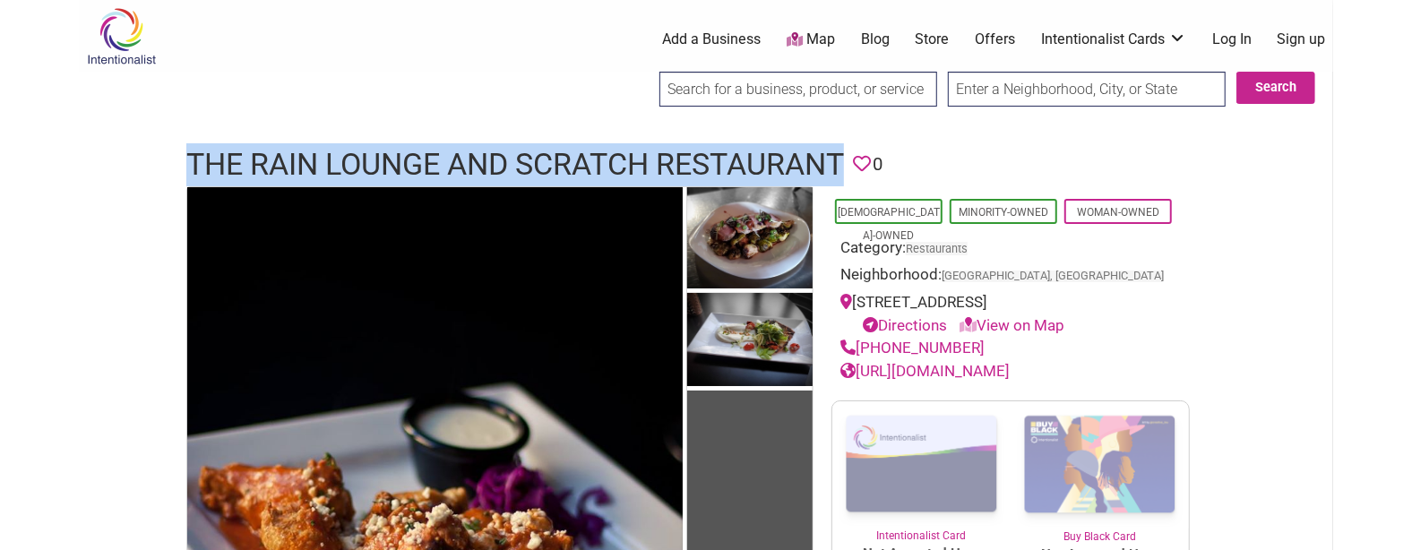
click at [351, 166] on h1 "The Rain Lounge and Scratch Restaurant" at bounding box center [515, 164] width 658 height 43
copy h1 "The Rain Lounge and Scratch Restaurant"
drag, startPoint x: 977, startPoint y: 347, endPoint x: 860, endPoint y: 347, distance: 116.5
click at [860, 347] on div "(509) 456-5656" at bounding box center [1010, 348] width 340 height 23
copy link "(509) 456-5656"
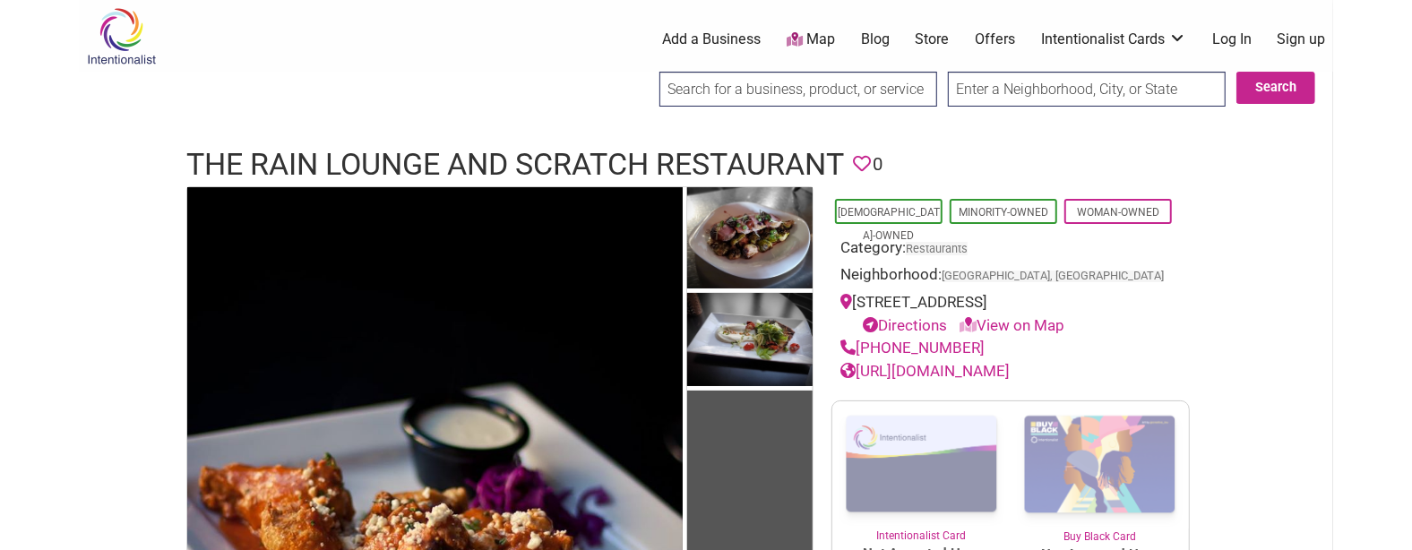
click at [565, 152] on h1 "The Rain Lounge and Scratch Restaurant" at bounding box center [515, 164] width 658 height 43
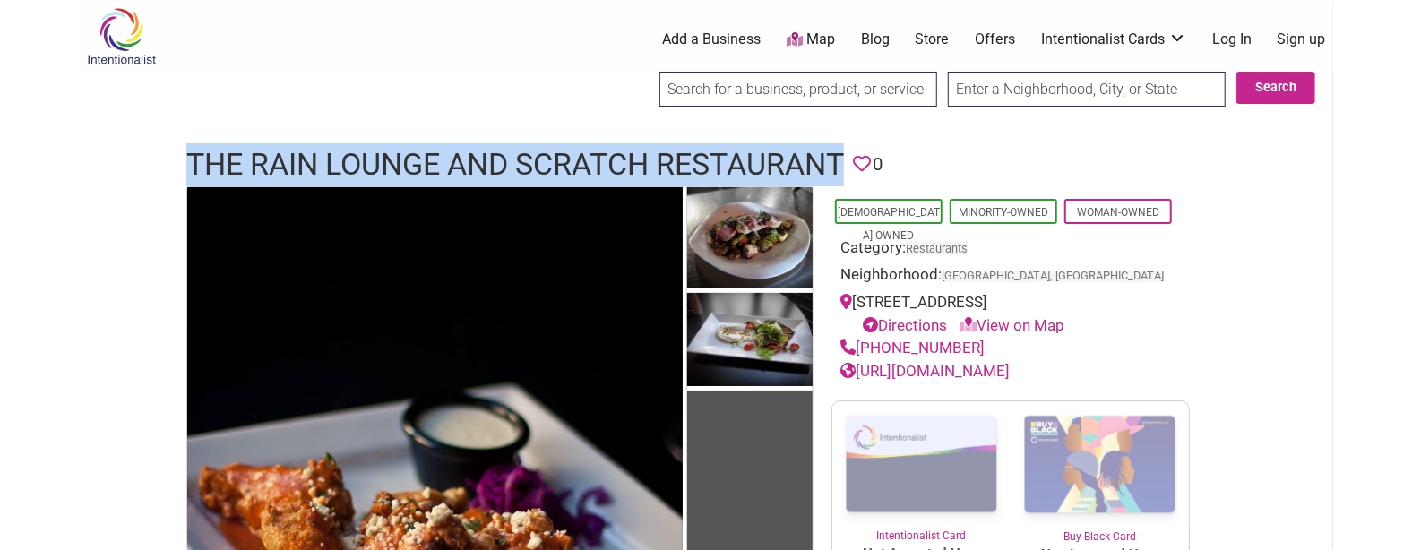
click at [565, 152] on h1 "The Rain Lounge and Scratch Restaurant" at bounding box center [515, 164] width 658 height 43
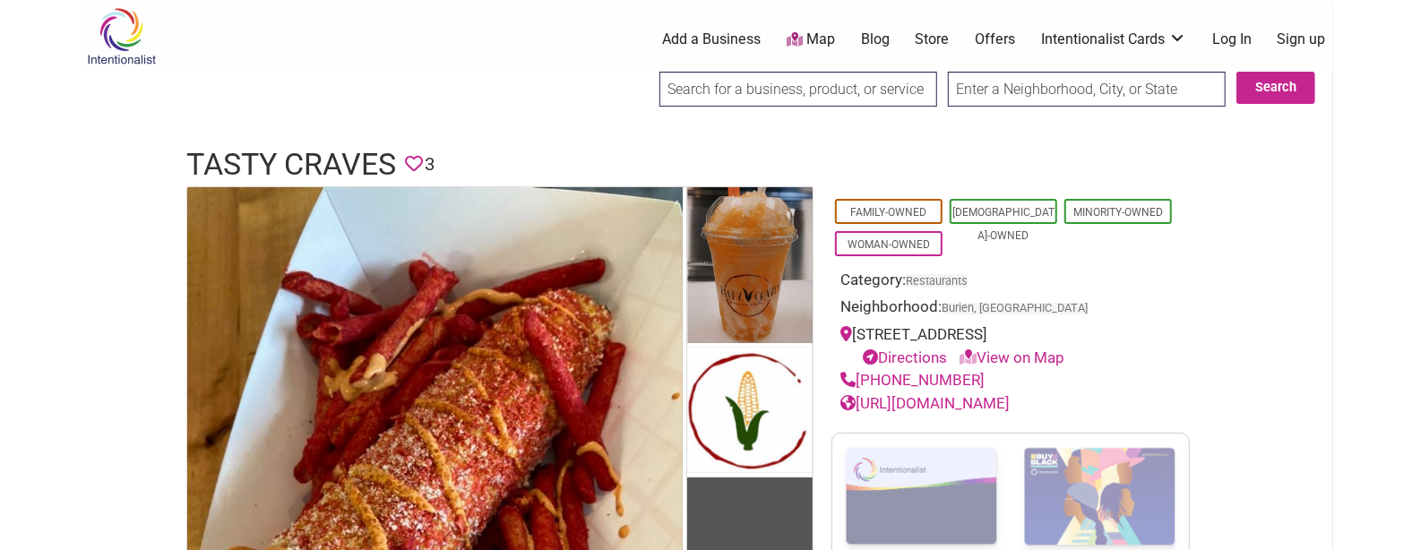
click at [325, 162] on h1 "Tasty Craves" at bounding box center [291, 164] width 210 height 43
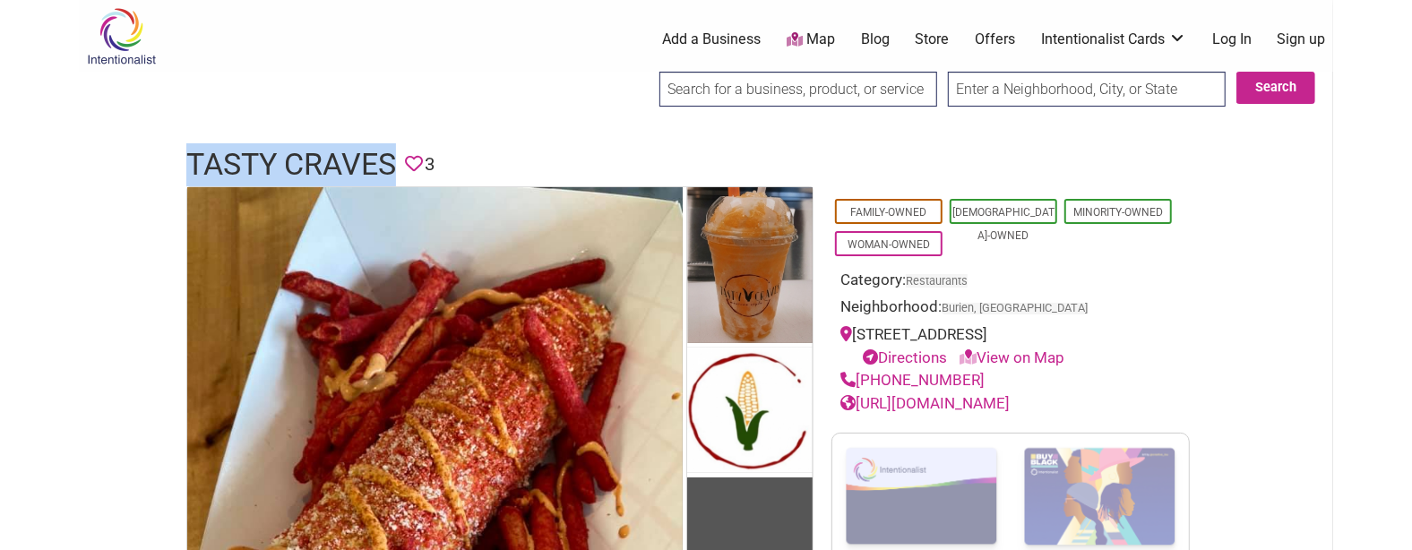
click at [325, 162] on h1 "Tasty Craves" at bounding box center [291, 164] width 210 height 43
copy h1 "Tasty Craves"
drag, startPoint x: 972, startPoint y: 397, endPoint x: 858, endPoint y: 403, distance: 114.0
click at [858, 392] on div "(206)-390-2107" at bounding box center [1010, 380] width 340 height 23
copy link "(206)-390-2107"
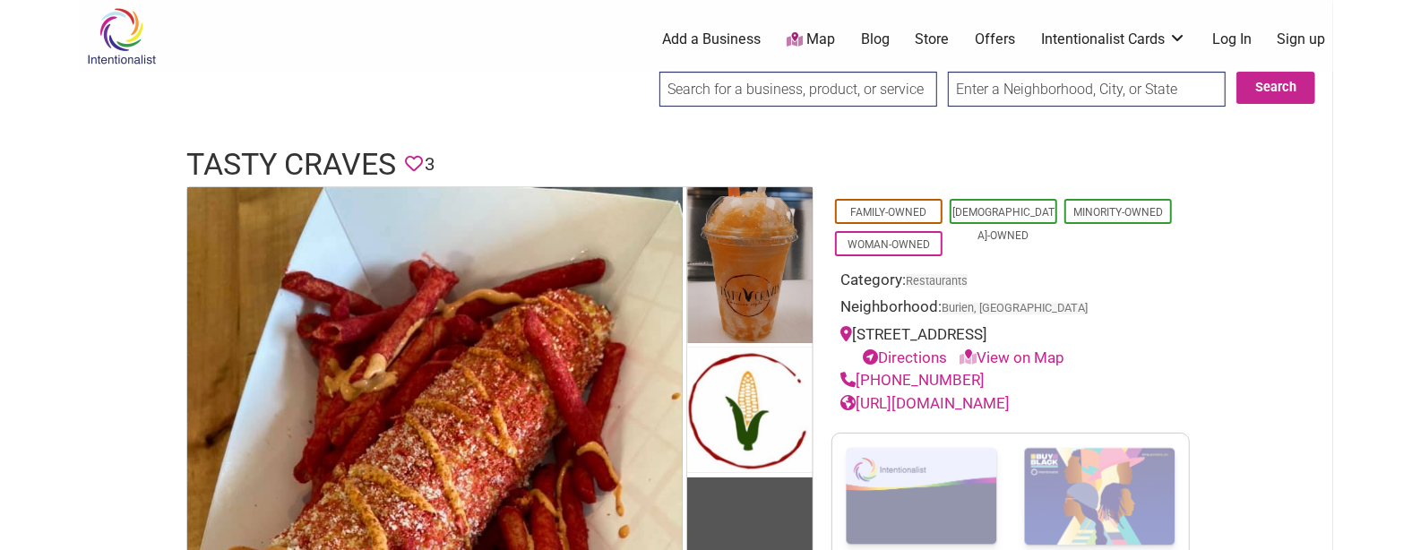
click at [321, 165] on h1 "Tasty Craves" at bounding box center [291, 164] width 210 height 43
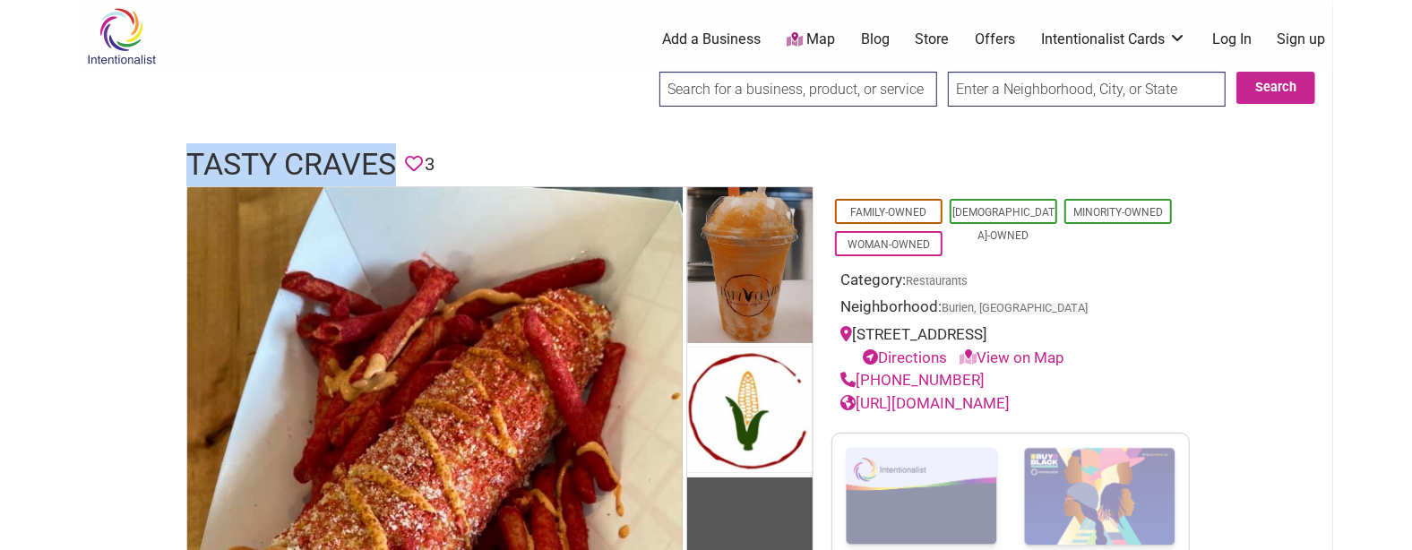
click at [321, 165] on h1 "Tasty Craves" at bounding box center [291, 164] width 210 height 43
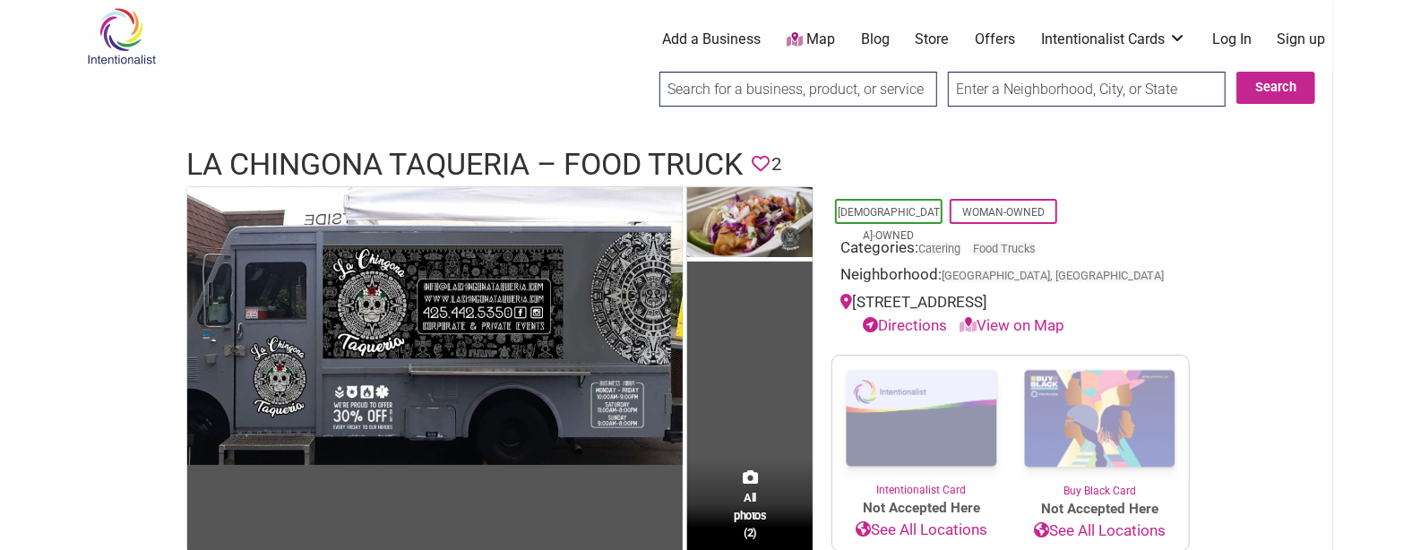
click at [397, 166] on h1 "La Chingona Taqueria – Food Truck" at bounding box center [464, 164] width 556 height 43
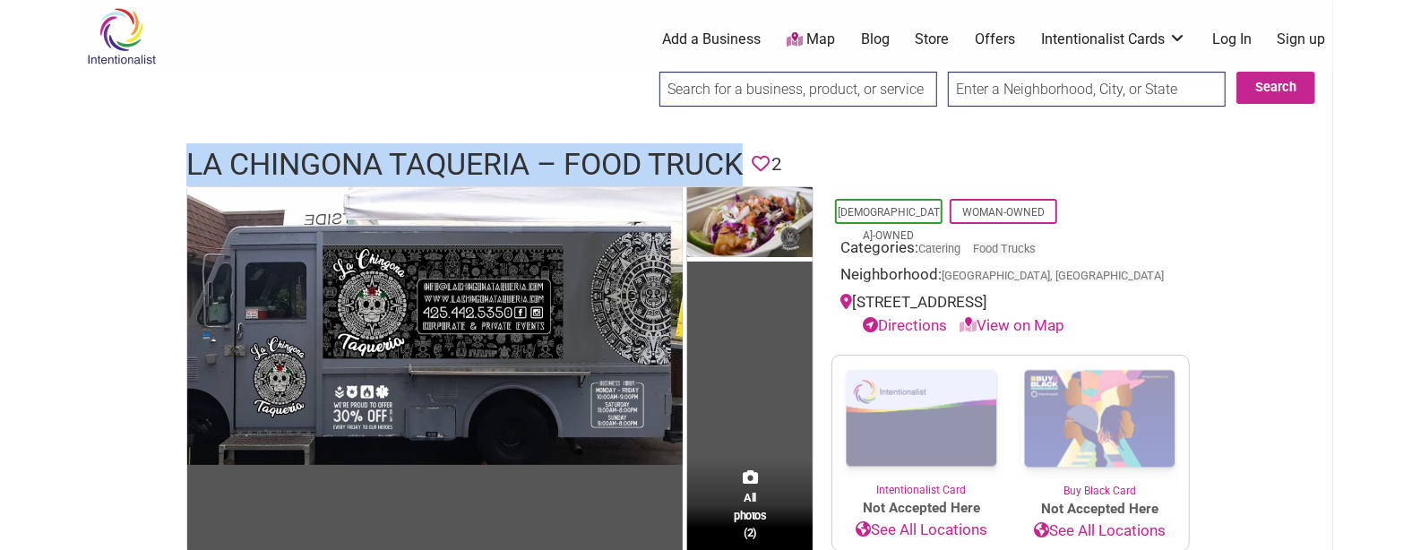
click at [397, 166] on h1 "La Chingona Taqueria – Food Truck" at bounding box center [464, 164] width 556 height 43
copy h1 "La Chingona Taqueria – Food Truck"
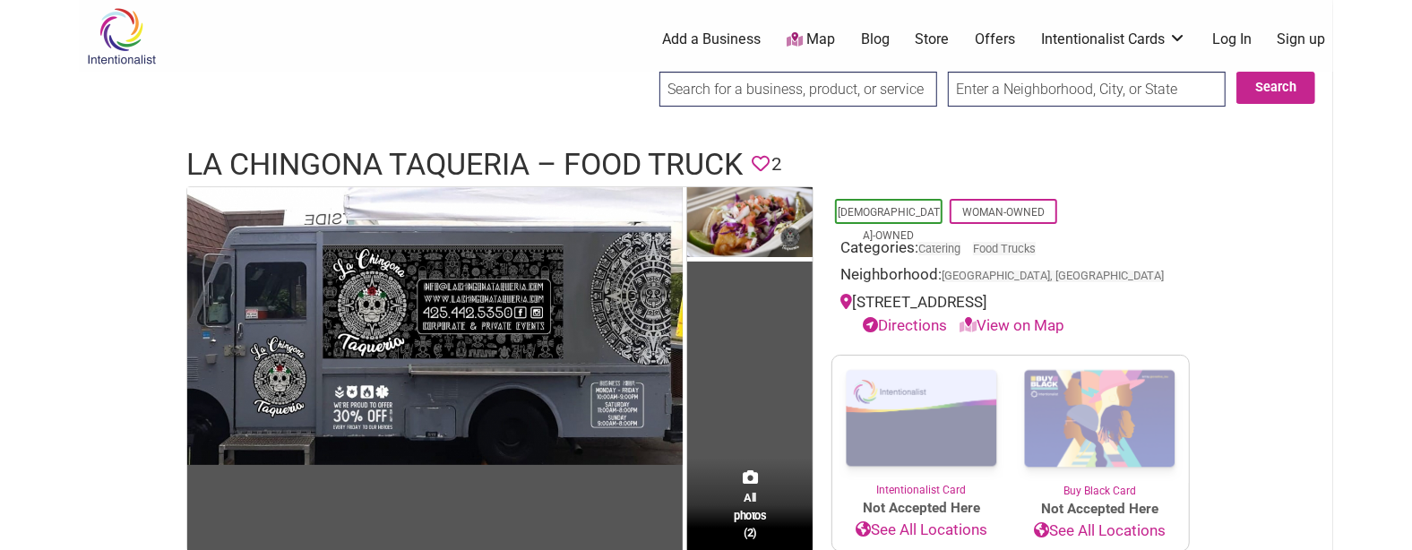
click at [39, 213] on body "× Menu 0 Add a Business Map Blog Store Offers Intentionalist Cards Buy Black Ca…" at bounding box center [706, 275] width 1412 height 550
click at [620, 151] on h1 "La Chingona Taqueria – Food Truck" at bounding box center [464, 164] width 556 height 43
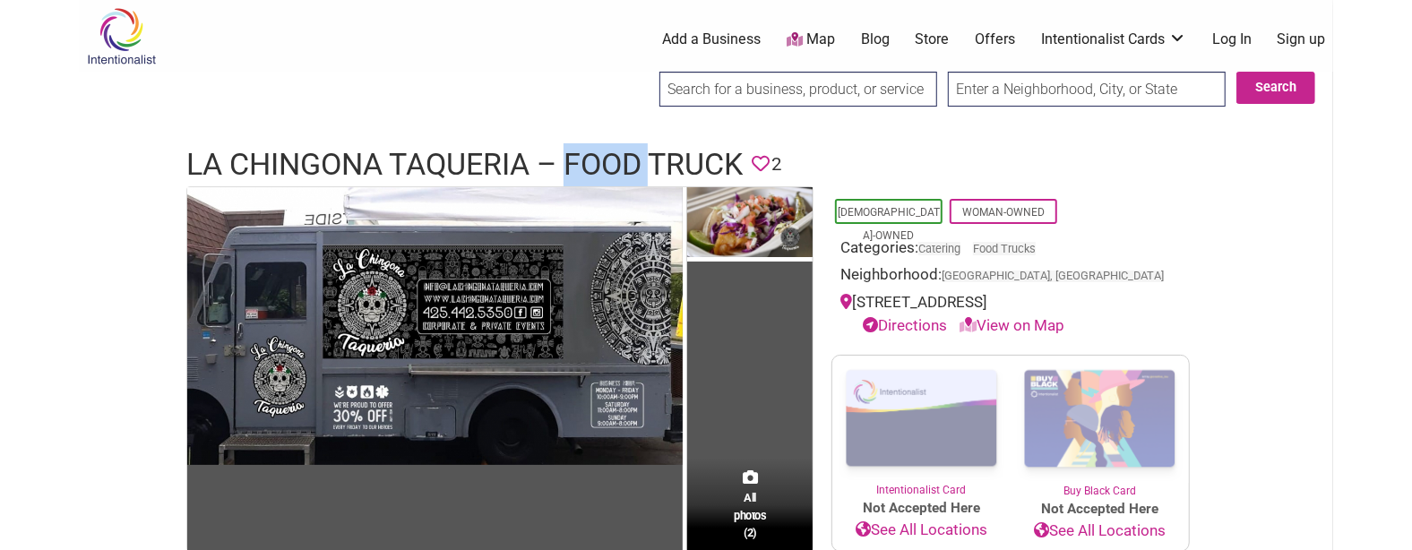
click at [620, 151] on h1 "La Chingona Taqueria – Food Truck" at bounding box center [464, 164] width 556 height 43
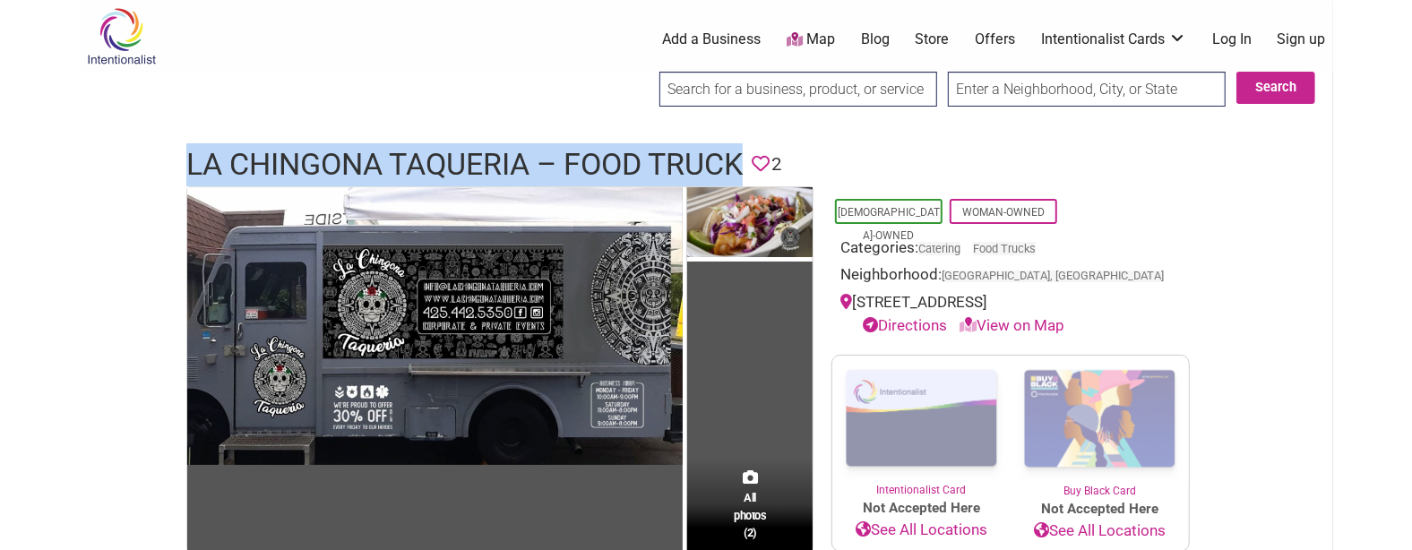
click at [620, 151] on h1 "La Chingona Taqueria – Food Truck" at bounding box center [464, 164] width 556 height 43
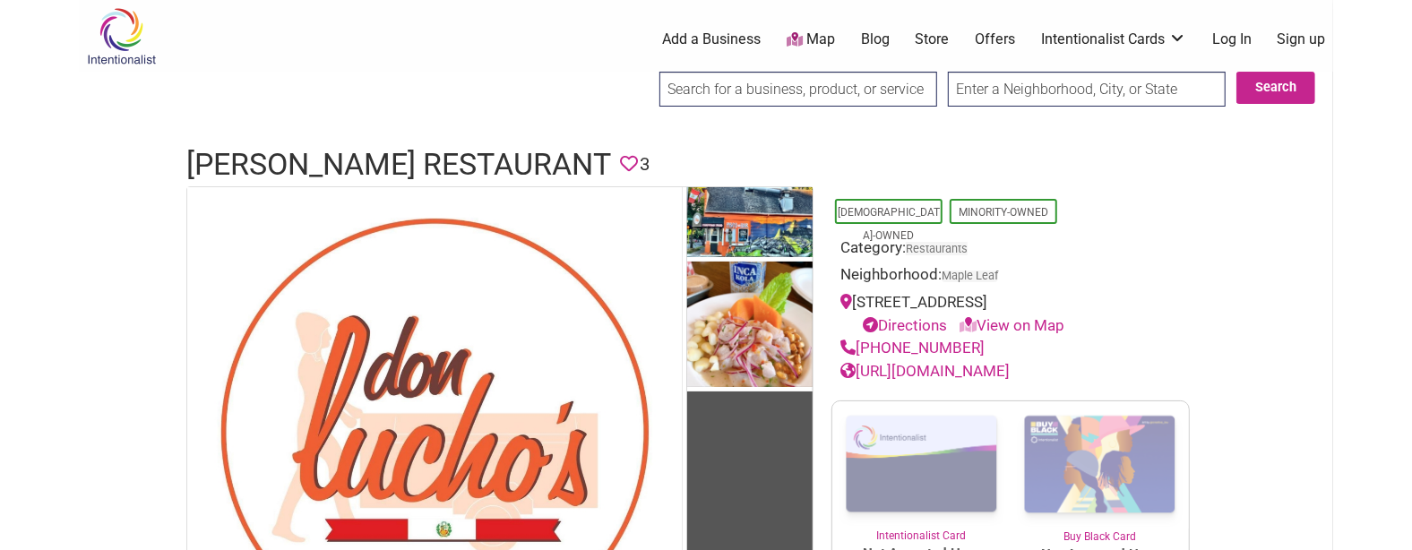
click at [373, 154] on h1 "[PERSON_NAME] Restaurant" at bounding box center [398, 164] width 425 height 43
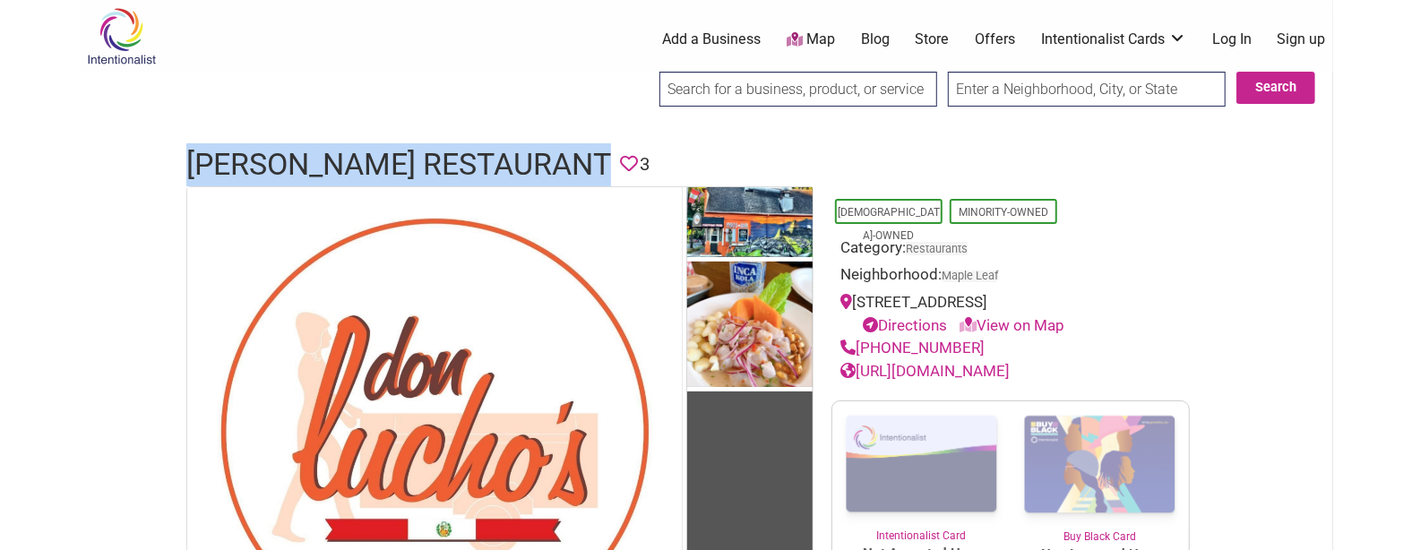
click at [373, 154] on h1 "[PERSON_NAME] Restaurant" at bounding box center [398, 164] width 425 height 43
copy h1 "[PERSON_NAME] Restaurant"
drag, startPoint x: 966, startPoint y: 368, endPoint x: 859, endPoint y: 366, distance: 106.7
click at [859, 360] on div "[PHONE_NUMBER]" at bounding box center [1010, 348] width 340 height 23
copy link "[PHONE_NUMBER]"
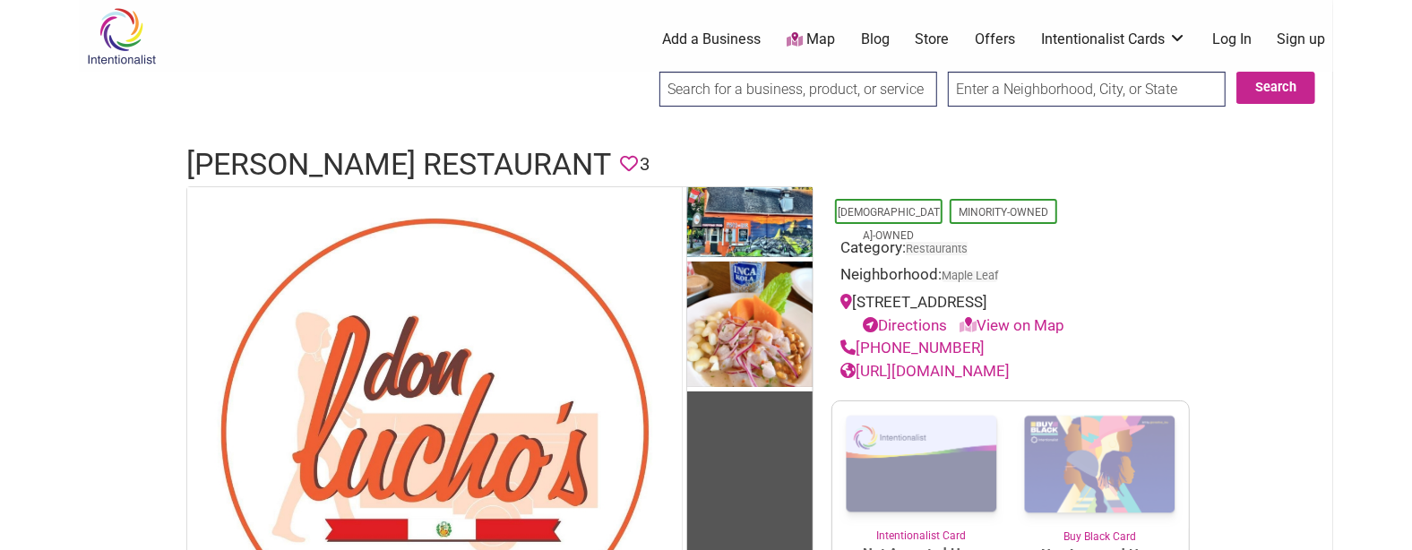
click at [479, 171] on h1 "[PERSON_NAME] Restaurant" at bounding box center [398, 164] width 425 height 43
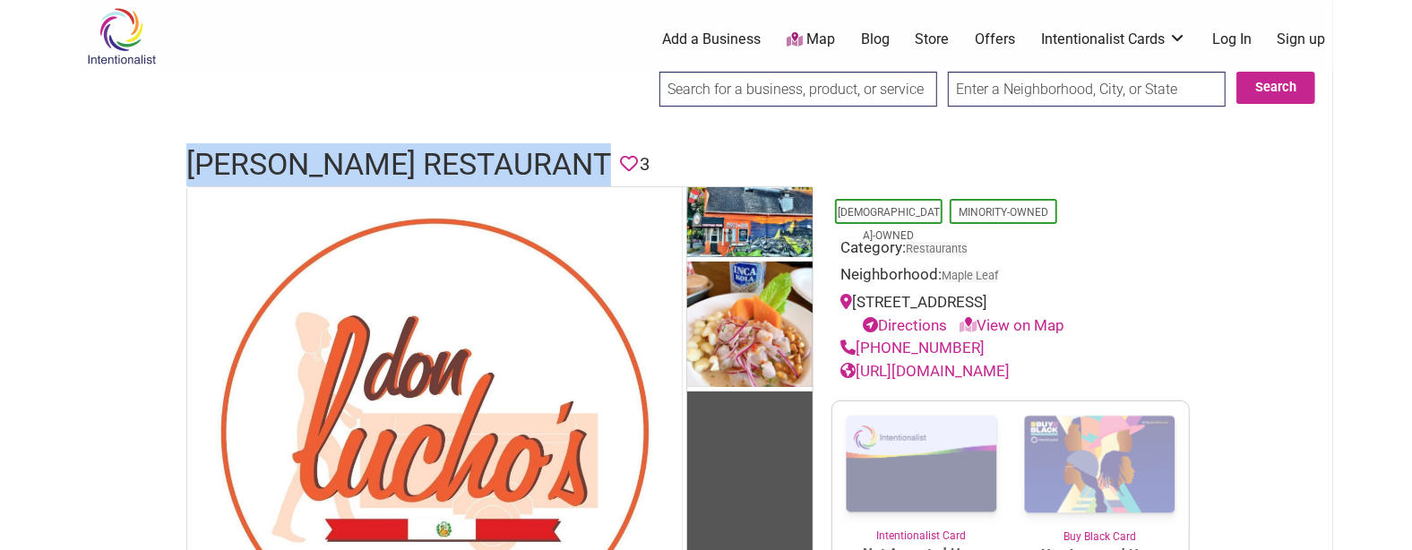
click at [479, 171] on h1 "[PERSON_NAME] Restaurant" at bounding box center [398, 164] width 425 height 43
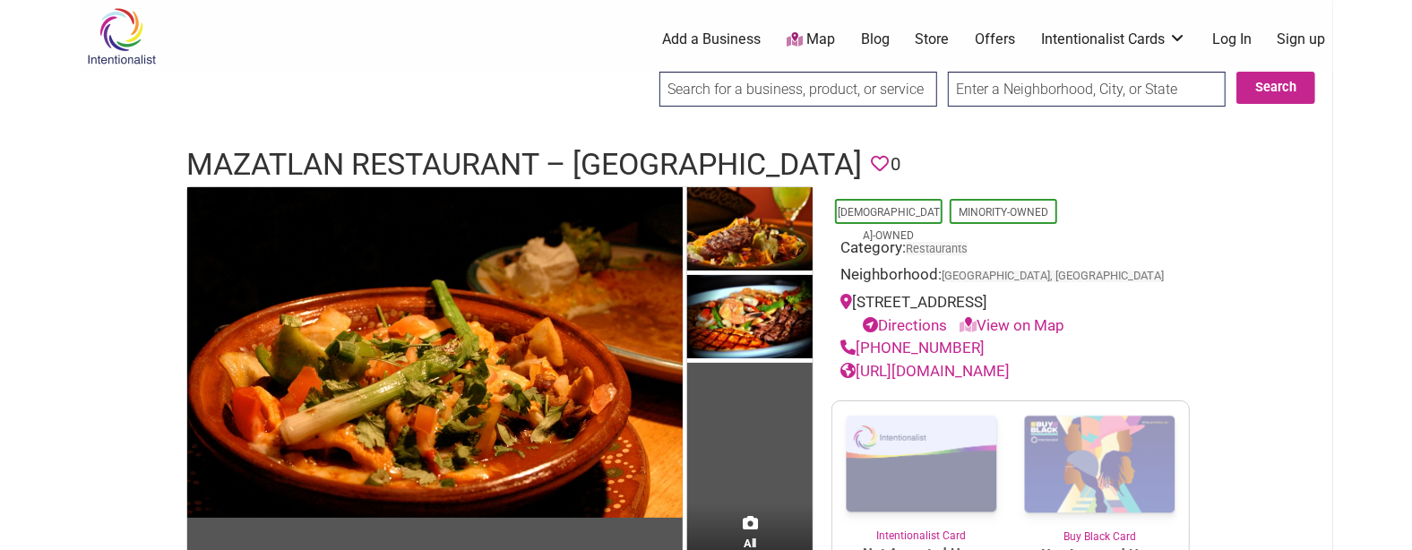
click at [435, 171] on h1 "Mazatlan Restaurant – Aberdeen" at bounding box center [524, 164] width 676 height 43
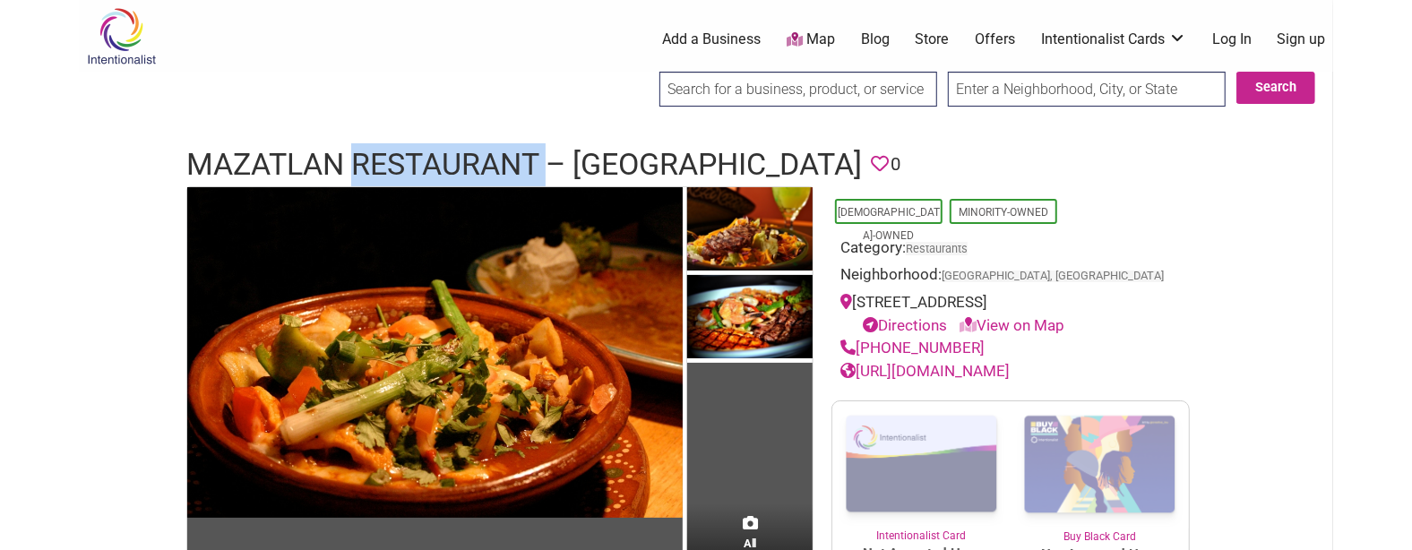
click at [435, 171] on h1 "Mazatlan Restaurant – Aberdeen" at bounding box center [524, 164] width 676 height 43
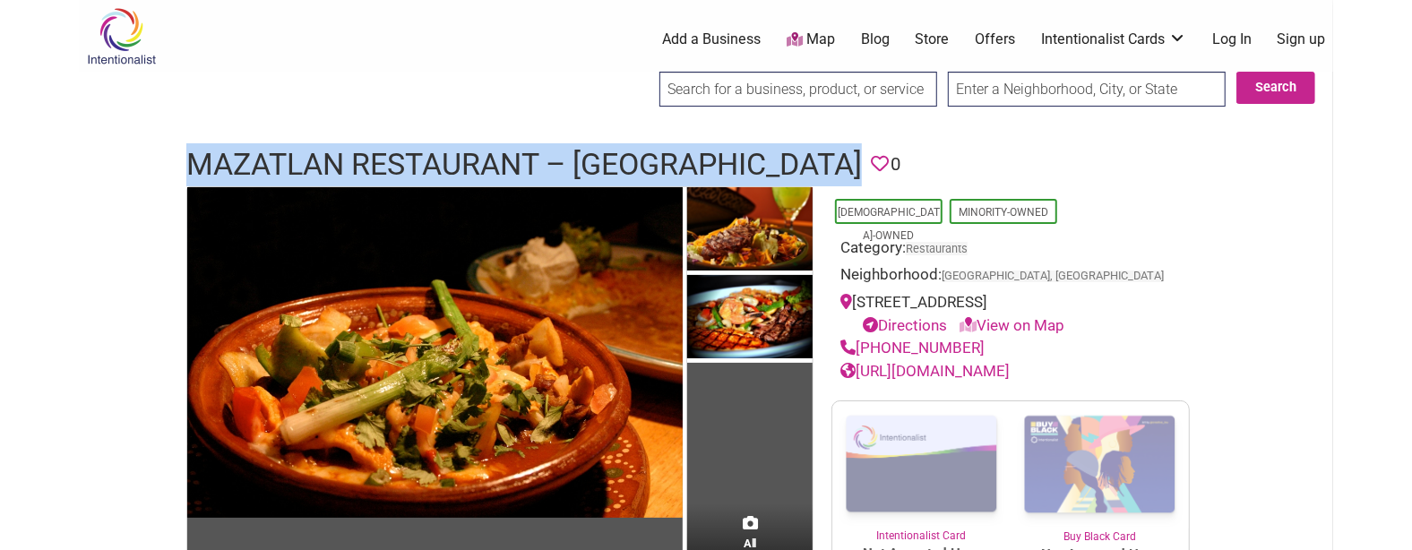
click at [435, 171] on h1 "Mazatlan Restaurant – Aberdeen" at bounding box center [524, 164] width 676 height 43
copy h1 "Mazatlan Restaurant – Aberdeen"
drag, startPoint x: 977, startPoint y: 340, endPoint x: 861, endPoint y: 347, distance: 115.8
click at [861, 347] on div "(360) 532-0940" at bounding box center [1010, 348] width 340 height 23
copy link "(360) 532-0940"
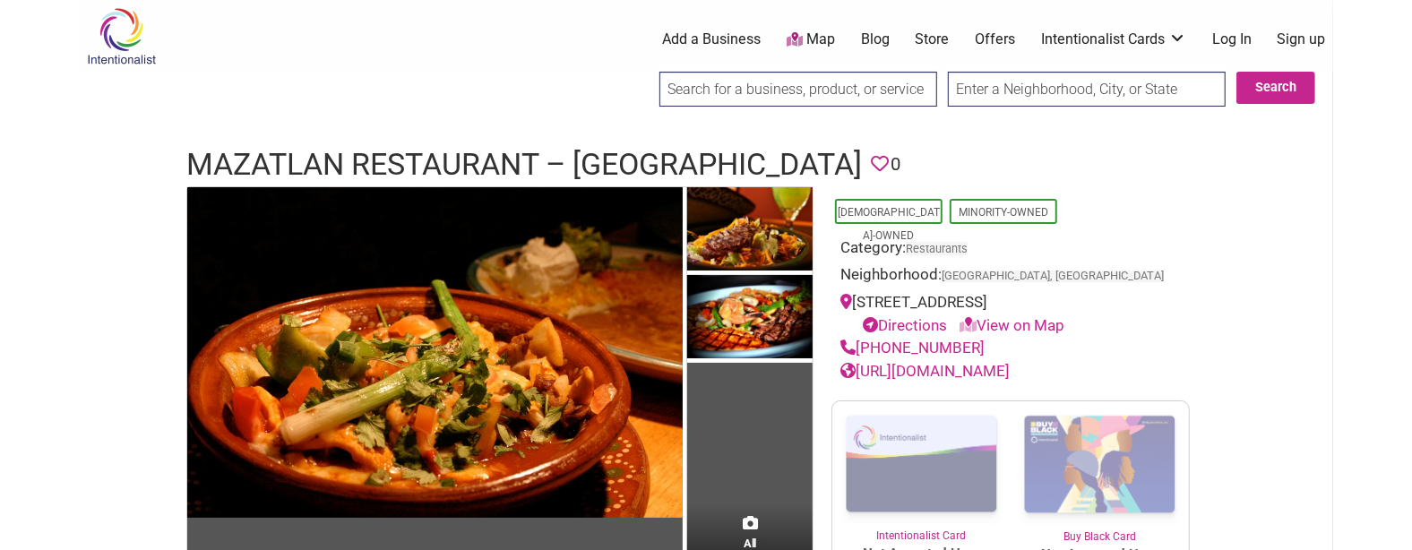
click at [1148, 280] on div "Neighborhood: Aberdeen, WA" at bounding box center [1010, 277] width 340 height 28
click at [578, 165] on h1 "Mazatlan Restaurant – Aberdeen" at bounding box center [524, 164] width 676 height 43
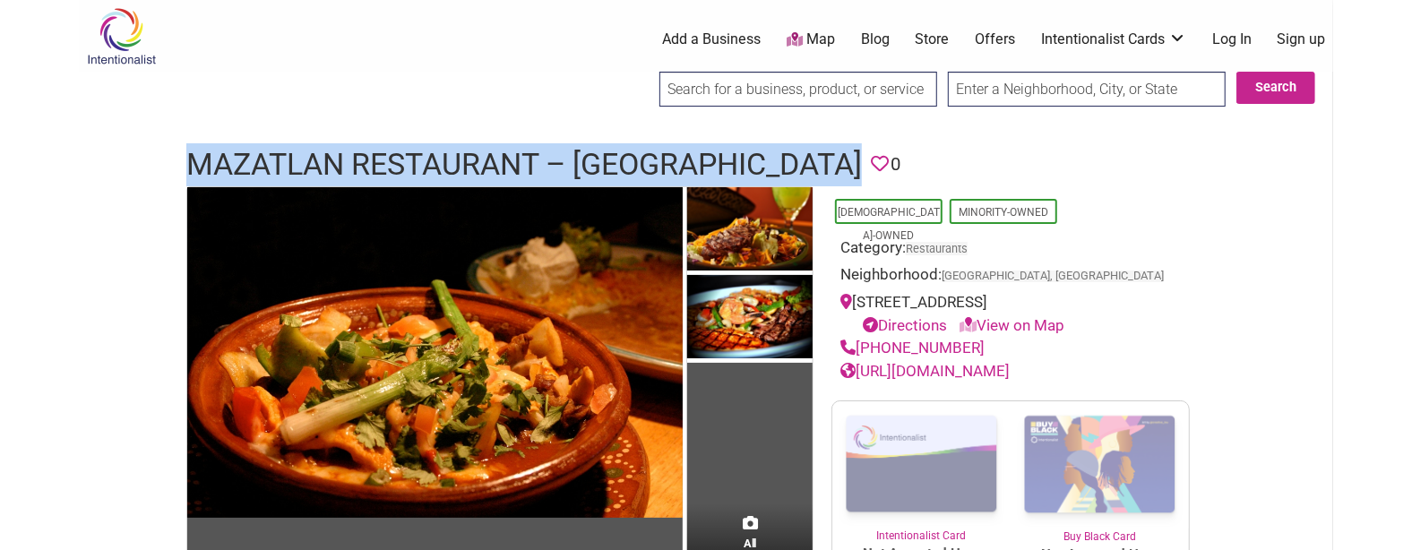
click at [578, 165] on h1 "Mazatlan Restaurant – Aberdeen" at bounding box center [524, 164] width 676 height 43
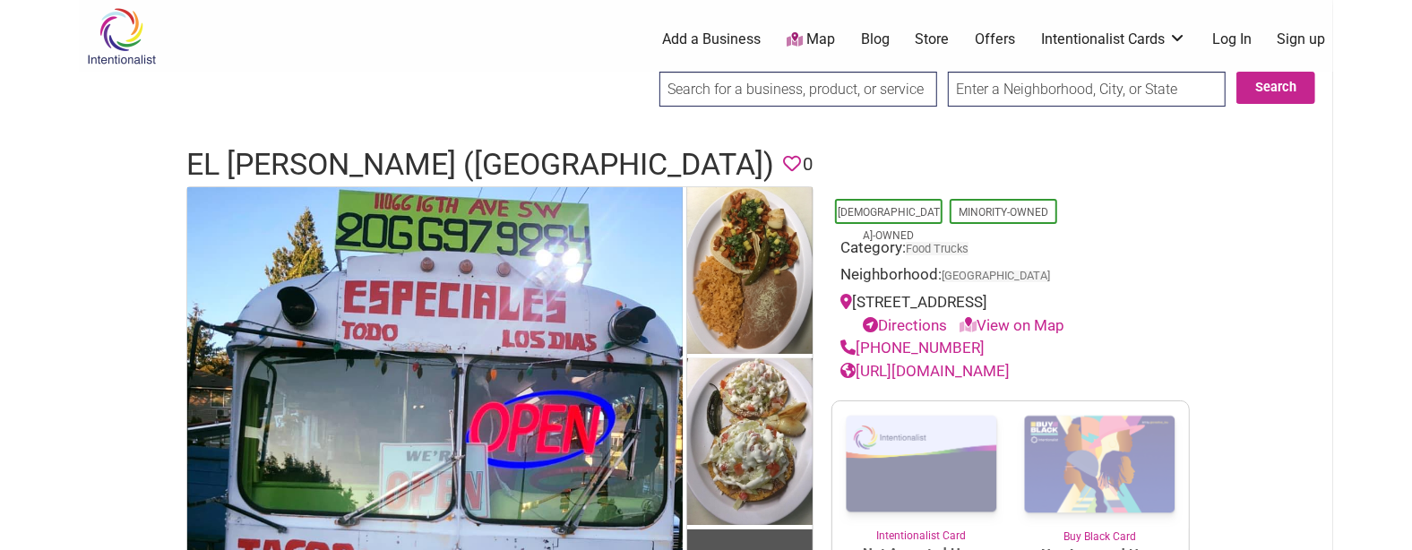
click at [524, 143] on h1 "El Rincon (Taqueria Vellavista)" at bounding box center [480, 164] width 588 height 43
click at [518, 157] on h1 "El Rincon (Taqueria Vellavista)" at bounding box center [480, 164] width 588 height 43
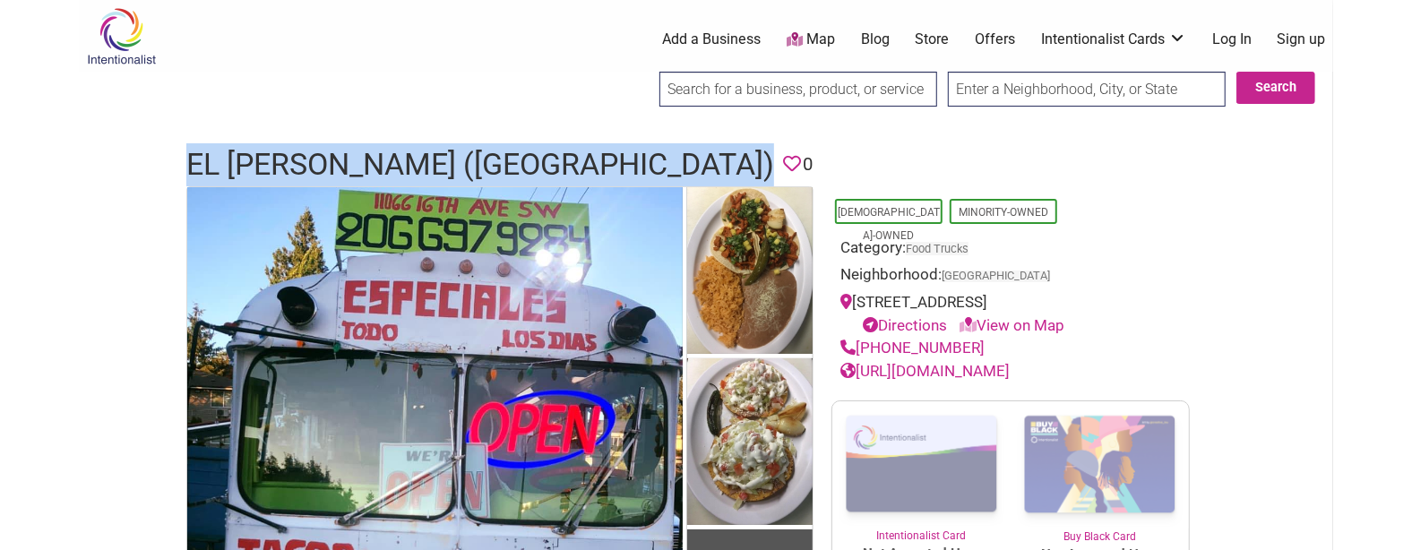
click at [518, 157] on h1 "El Rincon (Taqueria Vellavista)" at bounding box center [480, 164] width 588 height 43
copy h1 "El Rincon (Taqueria Vellavista)"
drag, startPoint x: 983, startPoint y: 346, endPoint x: 859, endPoint y: 348, distance: 123.7
click at [859, 348] on div "(206) 697-9284" at bounding box center [1010, 348] width 340 height 23
copy link "(206) 697-9284"
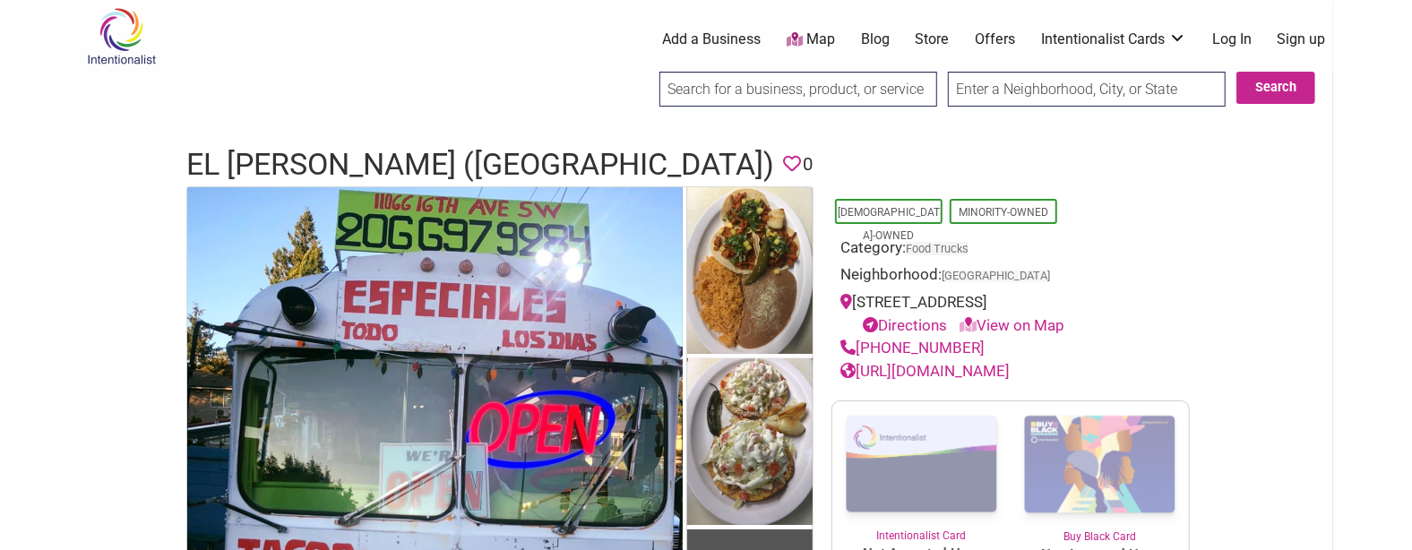
click at [528, 162] on h1 "El Rincon (Taqueria Vellavista)" at bounding box center [480, 164] width 588 height 43
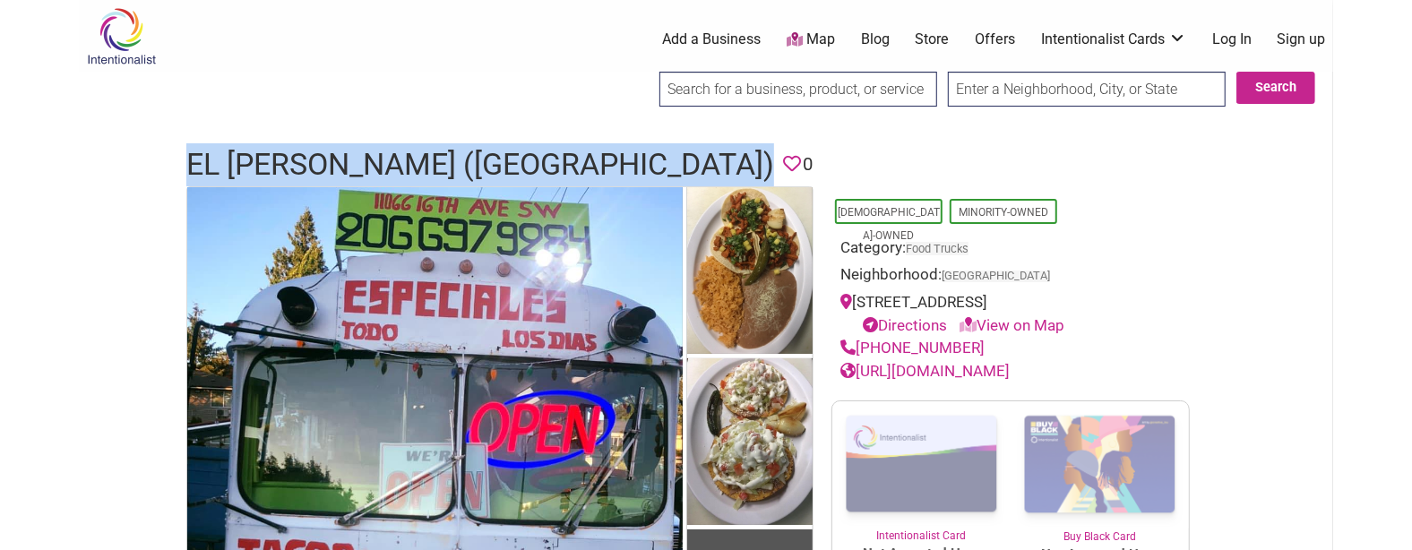
click at [528, 162] on h1 "El Rincon (Taqueria Vellavista)" at bounding box center [480, 164] width 588 height 43
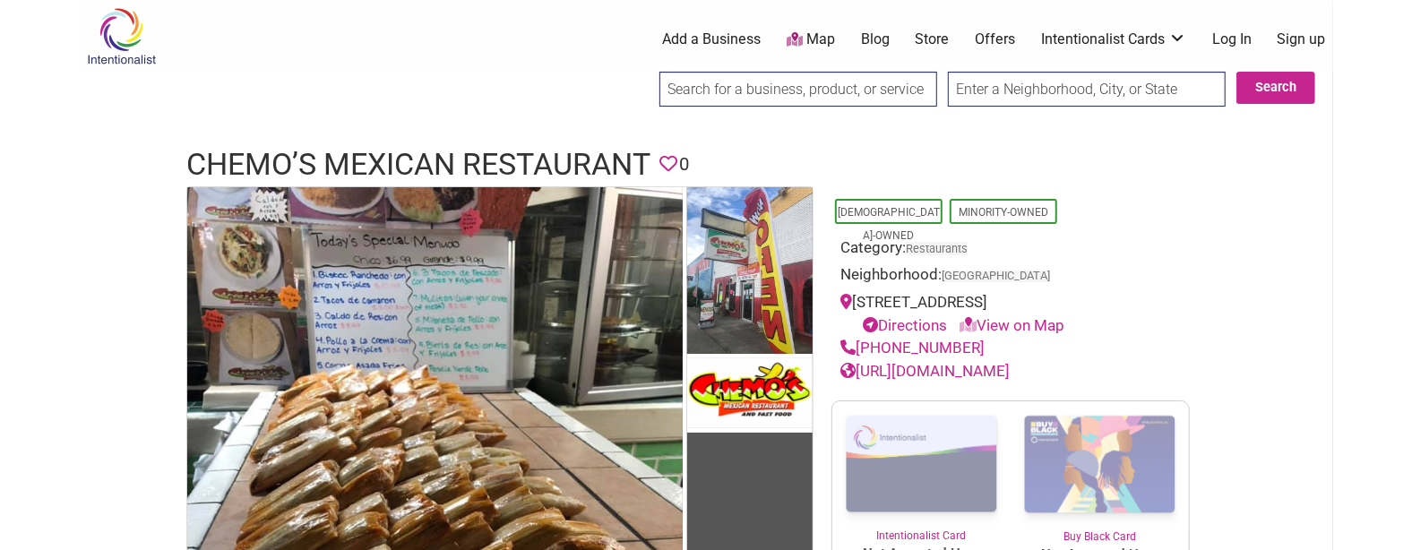
drag, startPoint x: 488, startPoint y: 0, endPoint x: 357, endPoint y: 137, distance: 189.5
click at [358, 158] on h1 "Chemo’s Mexican Restaurant" at bounding box center [418, 164] width 464 height 43
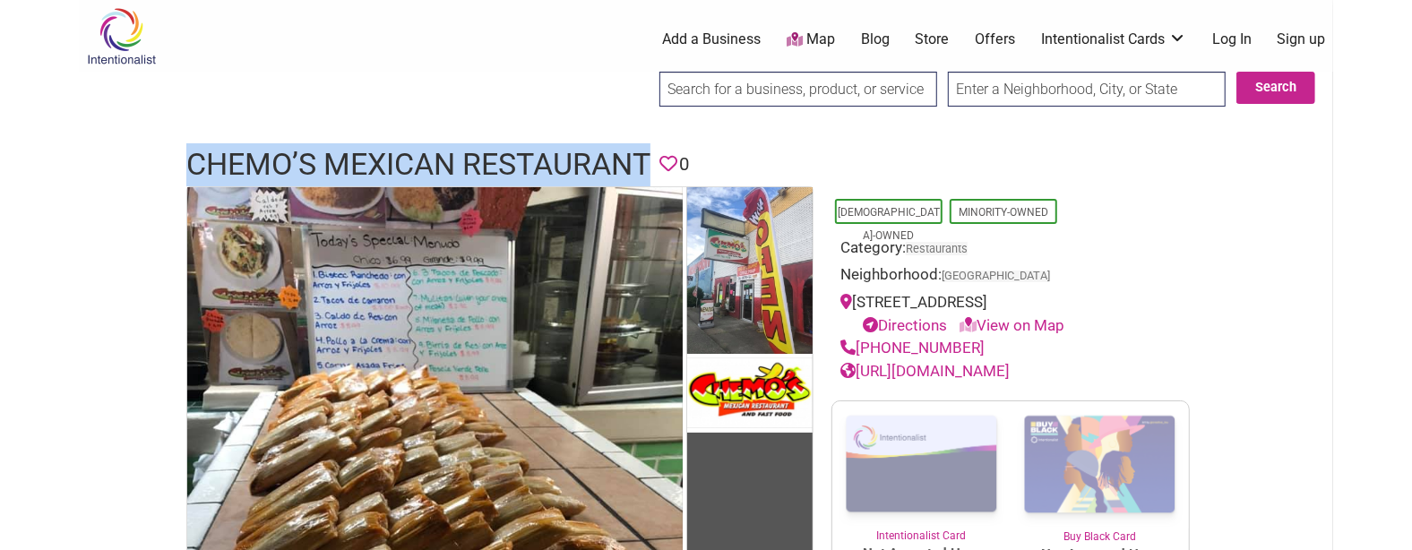
click at [358, 158] on h1 "Chemo’s Mexican Restaurant" at bounding box center [418, 164] width 464 height 43
copy h1 "Chemo’s Mexican Restaurant"
drag, startPoint x: 978, startPoint y: 350, endPoint x: 859, endPoint y: 346, distance: 118.4
click at [859, 346] on div "[PHONE_NUMBER]" at bounding box center [1010, 348] width 340 height 23
copy link "[PHONE_NUMBER]"
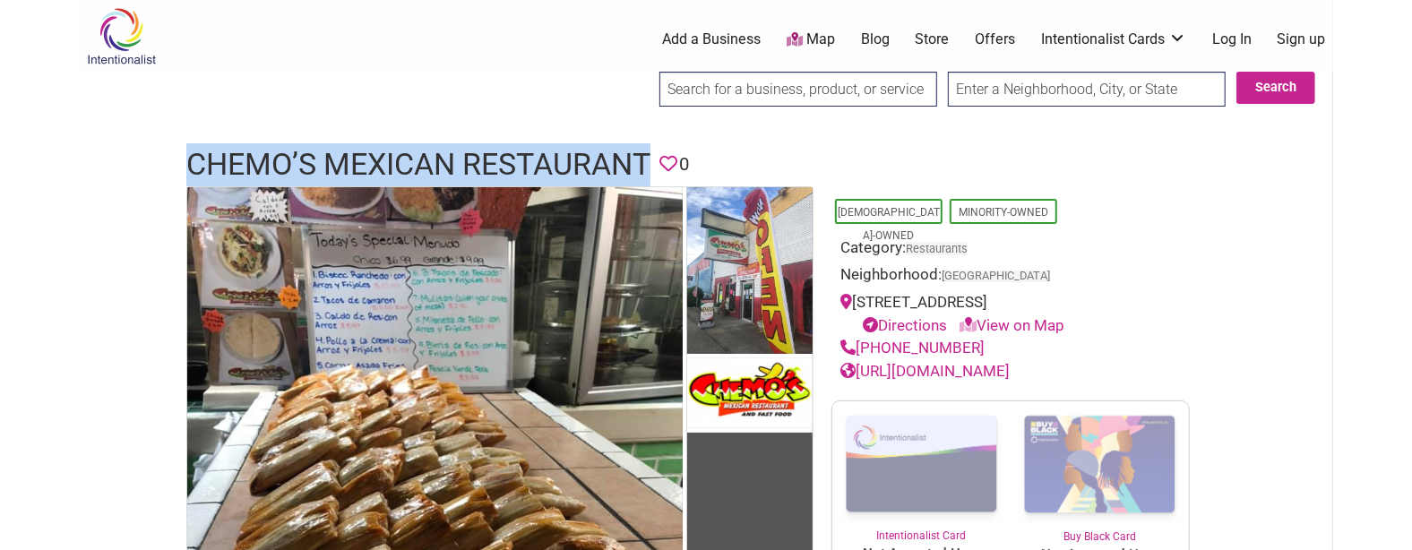
drag, startPoint x: 1063, startPoint y: 375, endPoint x: 1034, endPoint y: 355, distance: 35.3
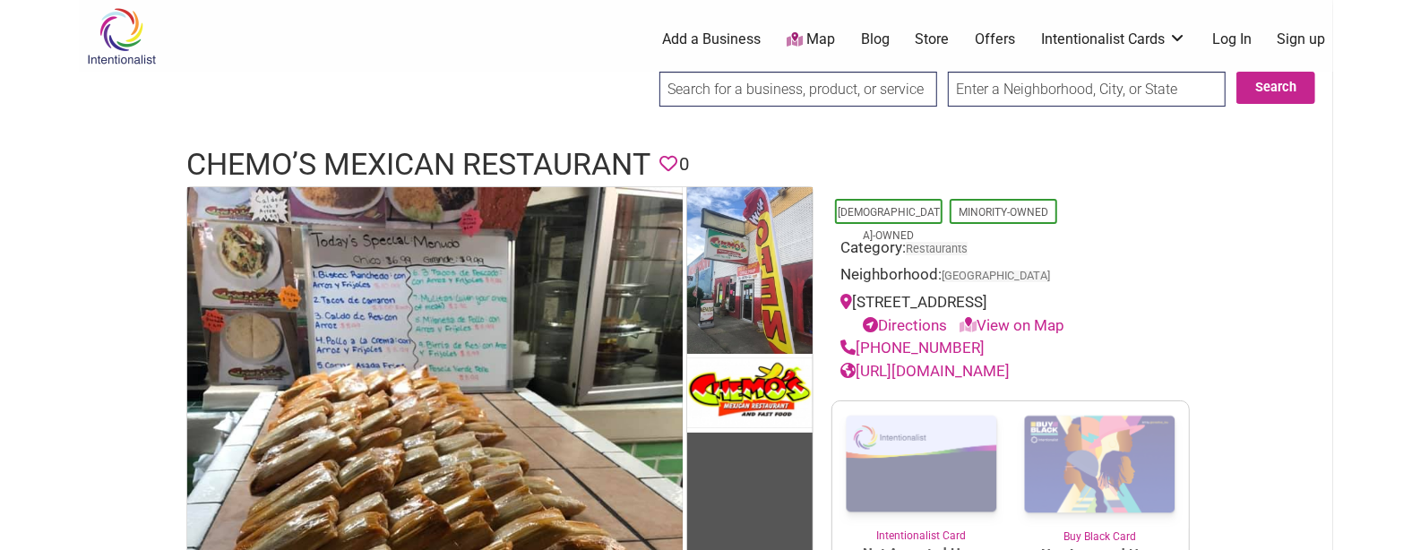
click at [401, 153] on h1 "Chemo’s Mexican Restaurant" at bounding box center [418, 164] width 464 height 43
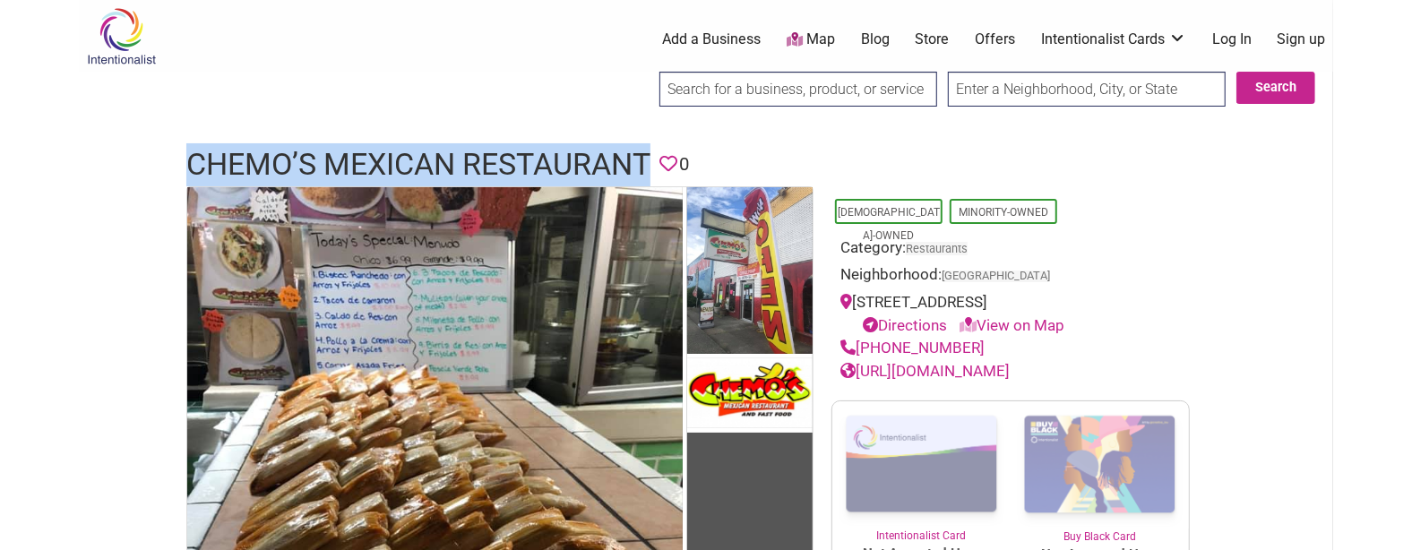
click at [401, 153] on h1 "Chemo’s Mexican Restaurant" at bounding box center [418, 164] width 464 height 43
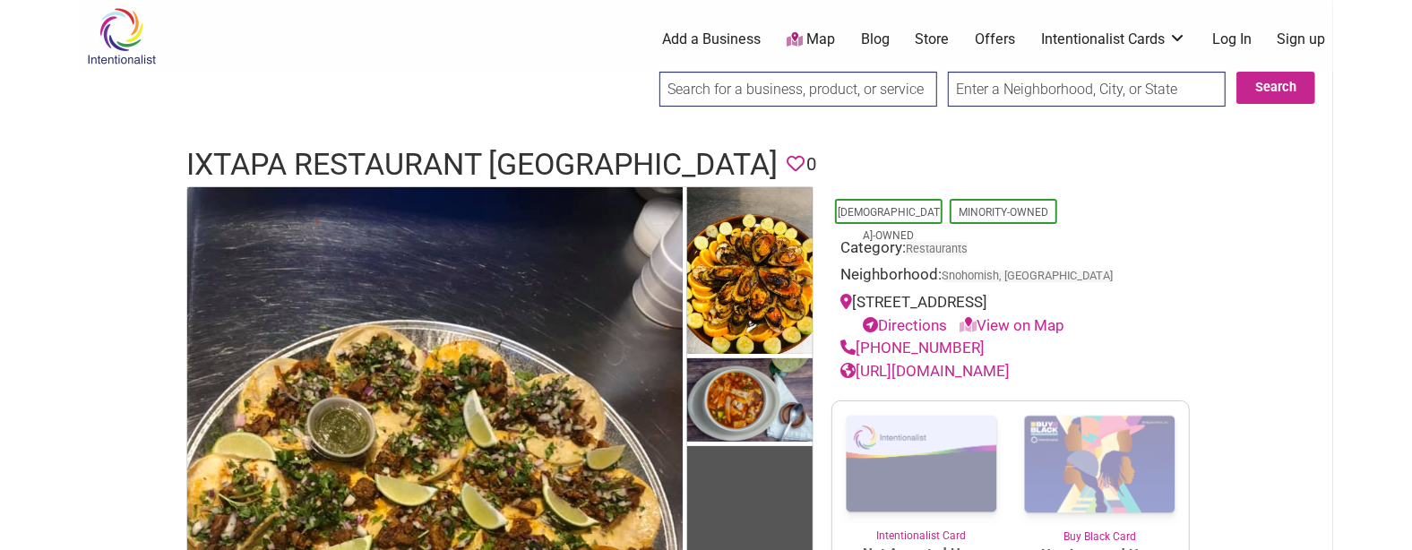
click at [401, 173] on h1 "Ixtapa Restaurant [GEOGRAPHIC_DATA]" at bounding box center [481, 164] width 591 height 43
click at [396, 174] on h1 "Ixtapa Restaurant [GEOGRAPHIC_DATA]" at bounding box center [481, 164] width 591 height 43
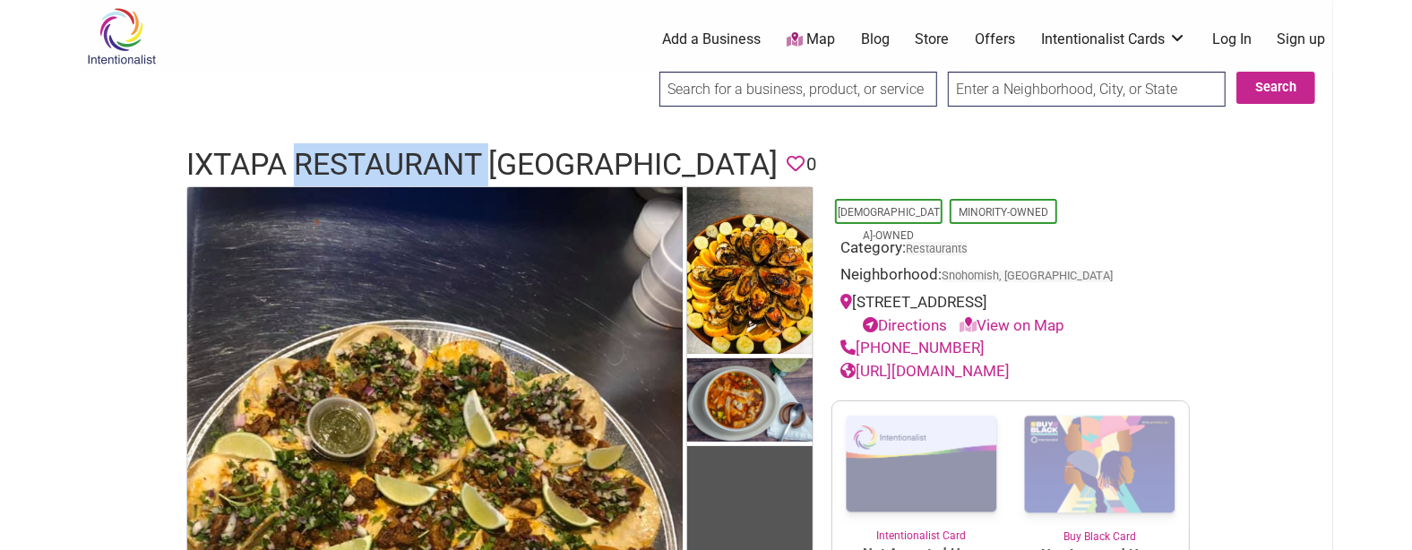
click at [396, 174] on h1 "Ixtapa Restaurant [GEOGRAPHIC_DATA]" at bounding box center [481, 164] width 591 height 43
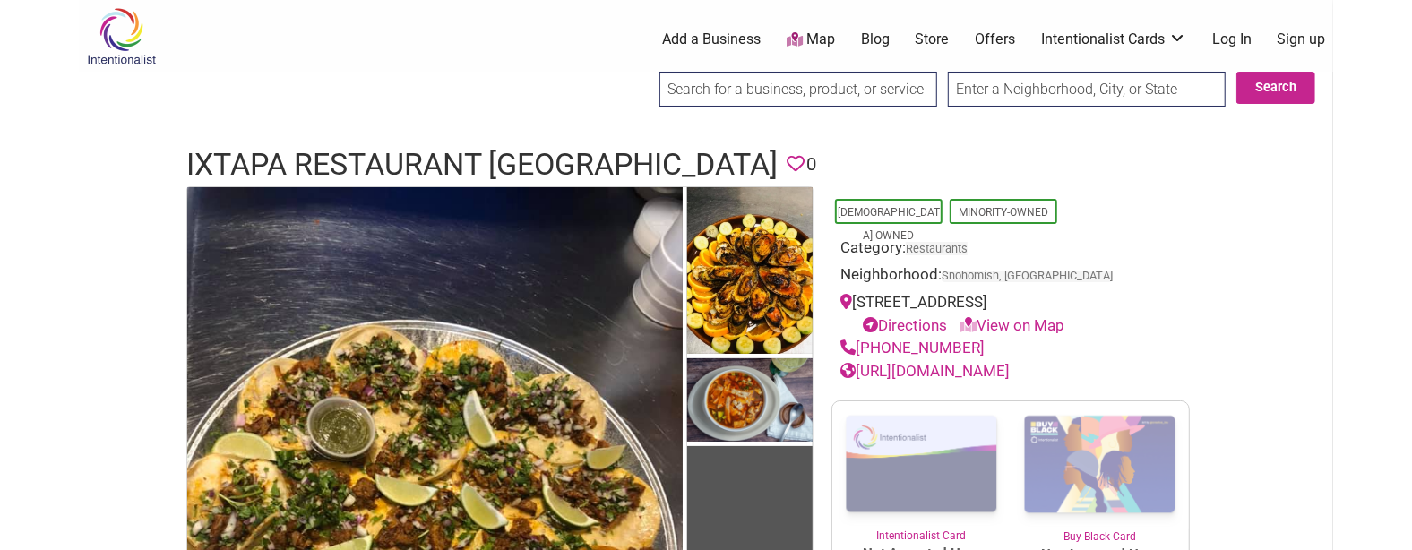
click at [395, 165] on h1 "Ixtapa Restaurant [GEOGRAPHIC_DATA]" at bounding box center [481, 164] width 591 height 43
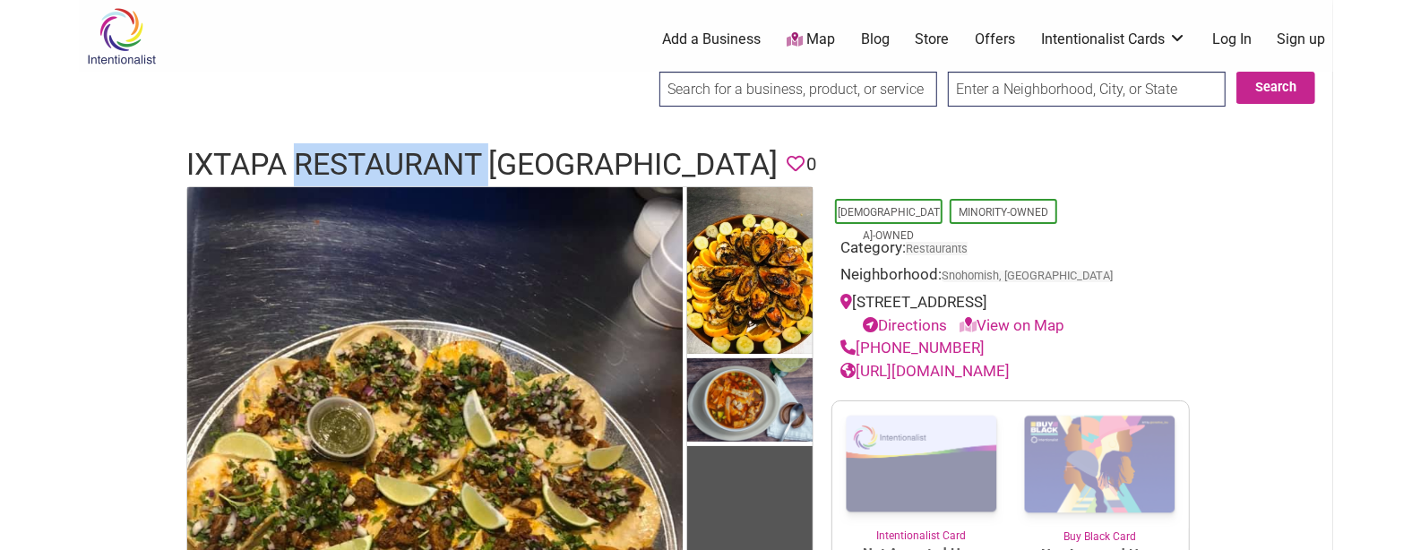
click at [395, 165] on h1 "Ixtapa Restaurant [GEOGRAPHIC_DATA]" at bounding box center [481, 164] width 591 height 43
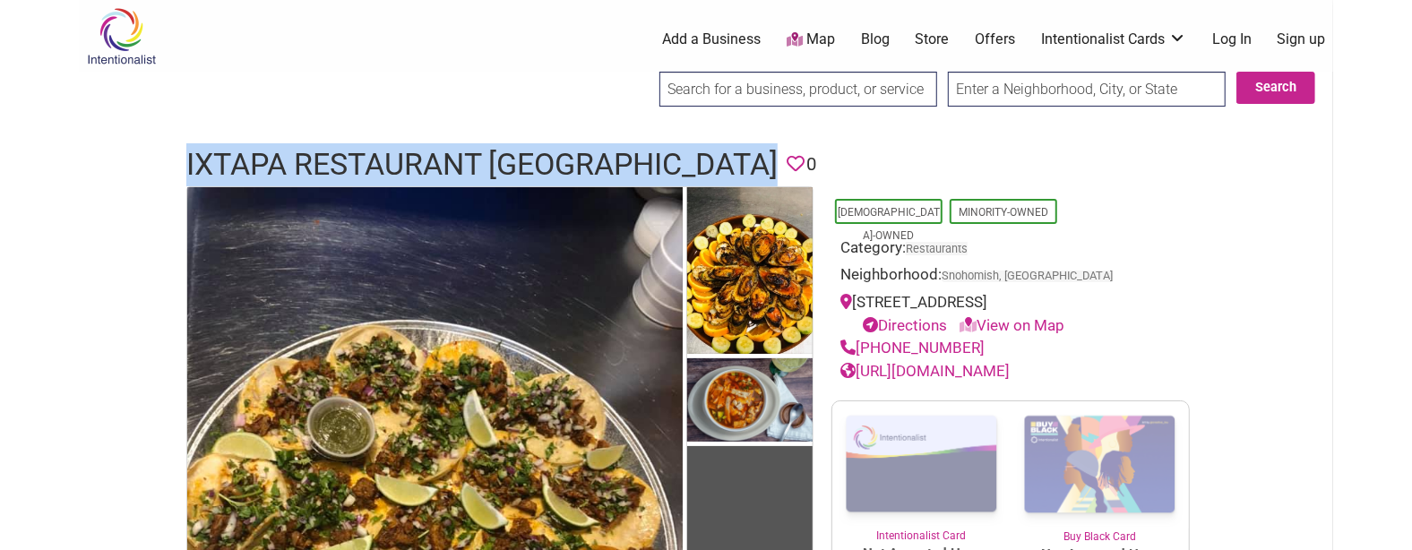
click at [395, 165] on h1 "Ixtapa Restaurant [GEOGRAPHIC_DATA]" at bounding box center [481, 164] width 591 height 43
copy h1 "Ixtapa Restaurant [GEOGRAPHIC_DATA]"
drag, startPoint x: 977, startPoint y: 343, endPoint x: 862, endPoint y: 344, distance: 114.7
click at [862, 344] on div "[PHONE_NUMBER]" at bounding box center [1010, 348] width 340 height 23
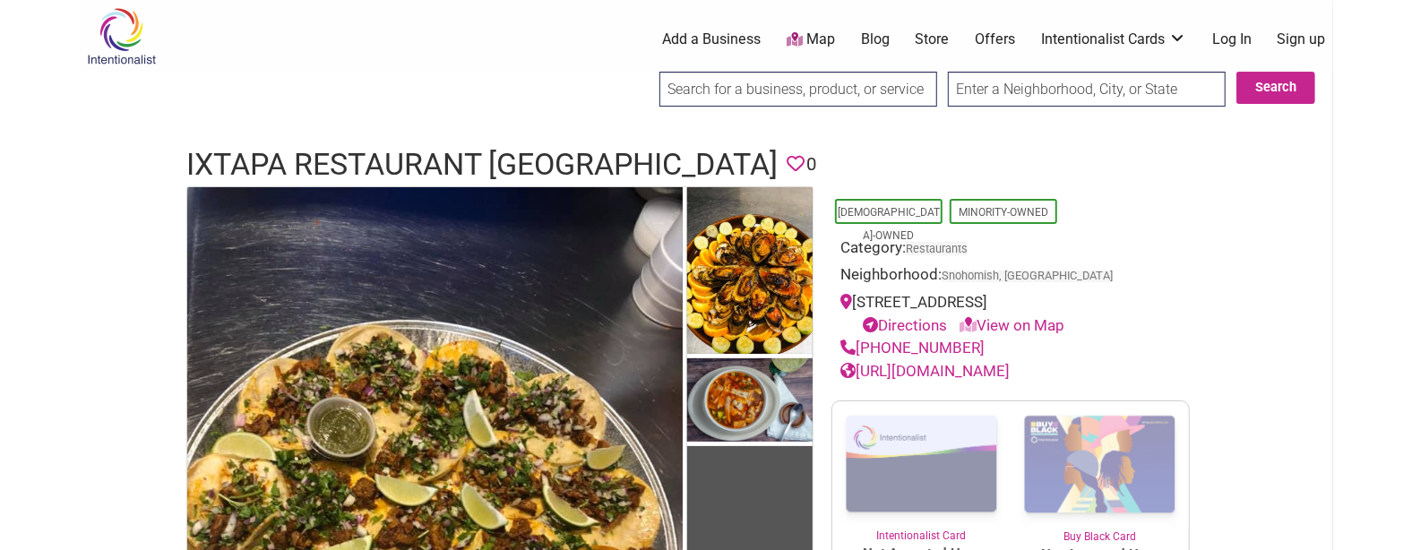
drag, startPoint x: 862, startPoint y: 344, endPoint x: 1171, endPoint y: 325, distance: 309.7
click at [1171, 325] on div "Directions View on Map" at bounding box center [1019, 325] width 323 height 23
drag, startPoint x: 970, startPoint y: 349, endPoint x: 857, endPoint y: 344, distance: 113.0
click at [857, 344] on div "[PHONE_NUMBER]" at bounding box center [1010, 348] width 340 height 23
copy link "(360) 568-4522"
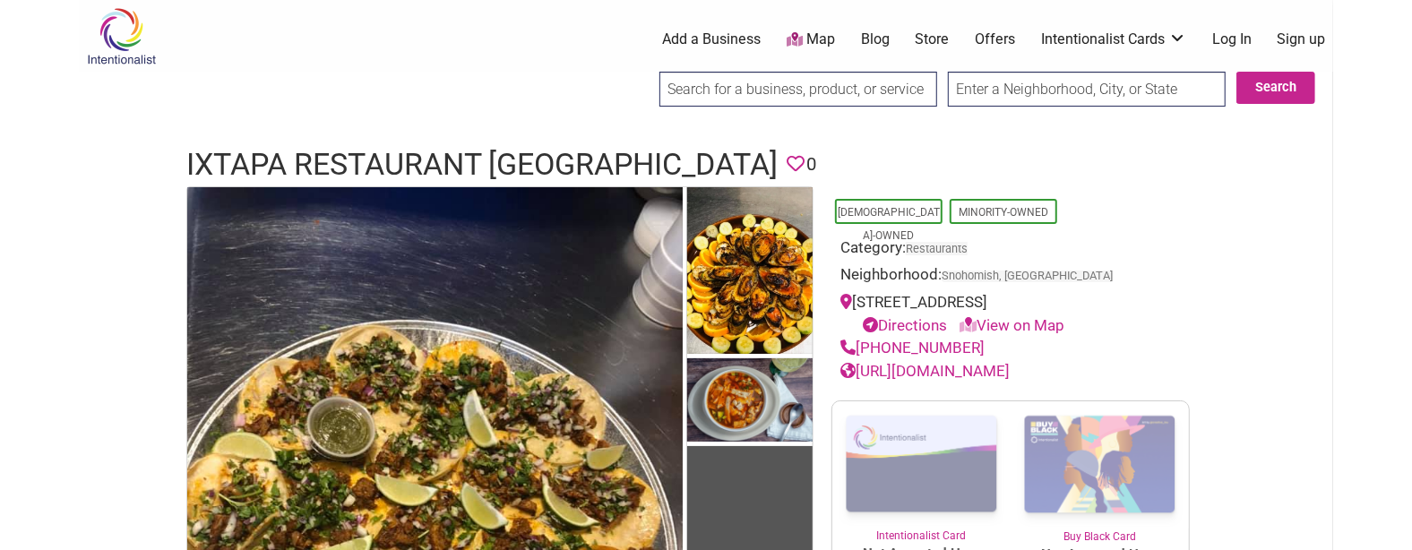
click at [495, 171] on h1 "Ixtapa Restaurant Snohomish" at bounding box center [481, 164] width 591 height 43
click at [490, 165] on h1 "Ixtapa Restaurant Snohomish" at bounding box center [481, 164] width 591 height 43
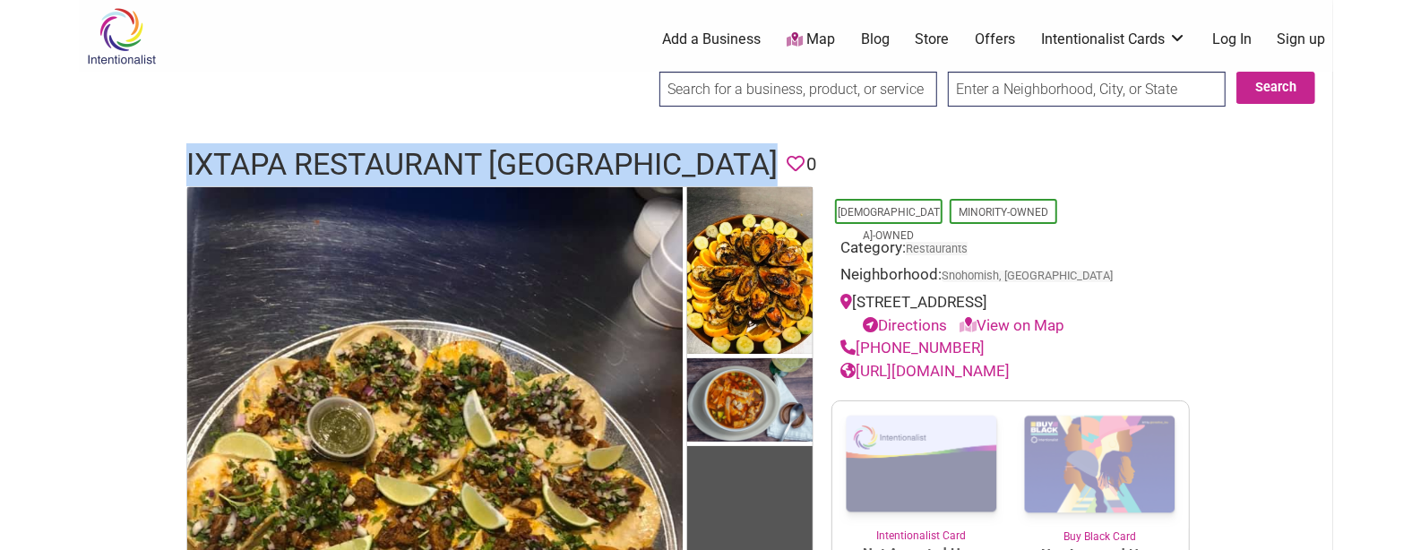
click at [490, 165] on h1 "Ixtapa Restaurant Snohomish" at bounding box center [481, 164] width 591 height 43
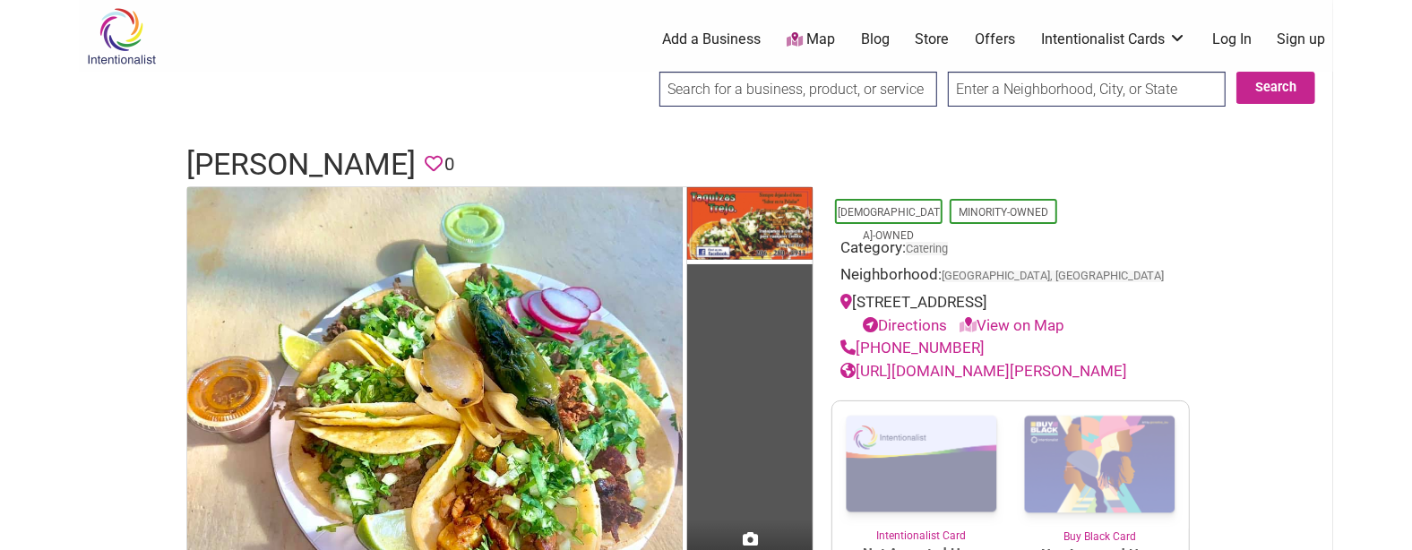
click at [383, 160] on h1 "[PERSON_NAME]" at bounding box center [300, 164] width 229 height 43
click at [383, 160] on h1 "Taquizas Trejo" at bounding box center [300, 164] width 229 height 43
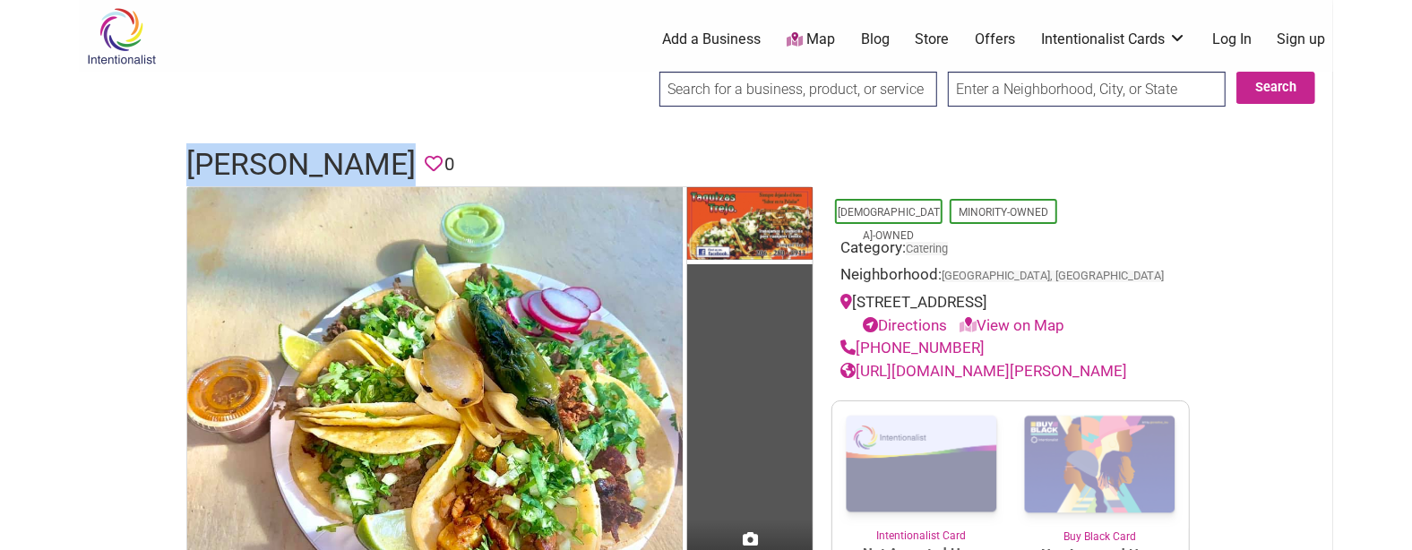
click at [383, 160] on h1 "Taquizas Trejo" at bounding box center [300, 164] width 229 height 43
copy h1 "Taquizas Trejo"
drag, startPoint x: 974, startPoint y: 345, endPoint x: 861, endPoint y: 347, distance: 112.9
click at [861, 347] on div "(206) 280-5913" at bounding box center [1010, 348] width 340 height 23
copy link "(206) 280-5913"
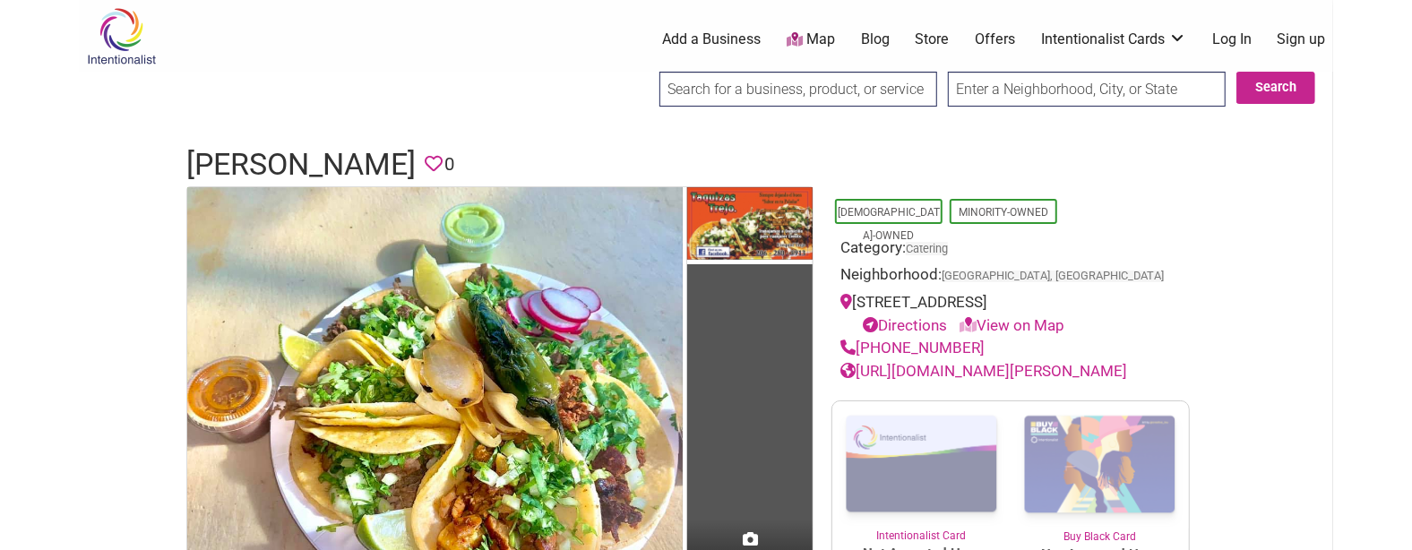
click at [389, 151] on h1 "Taquizas Trejo" at bounding box center [300, 164] width 229 height 43
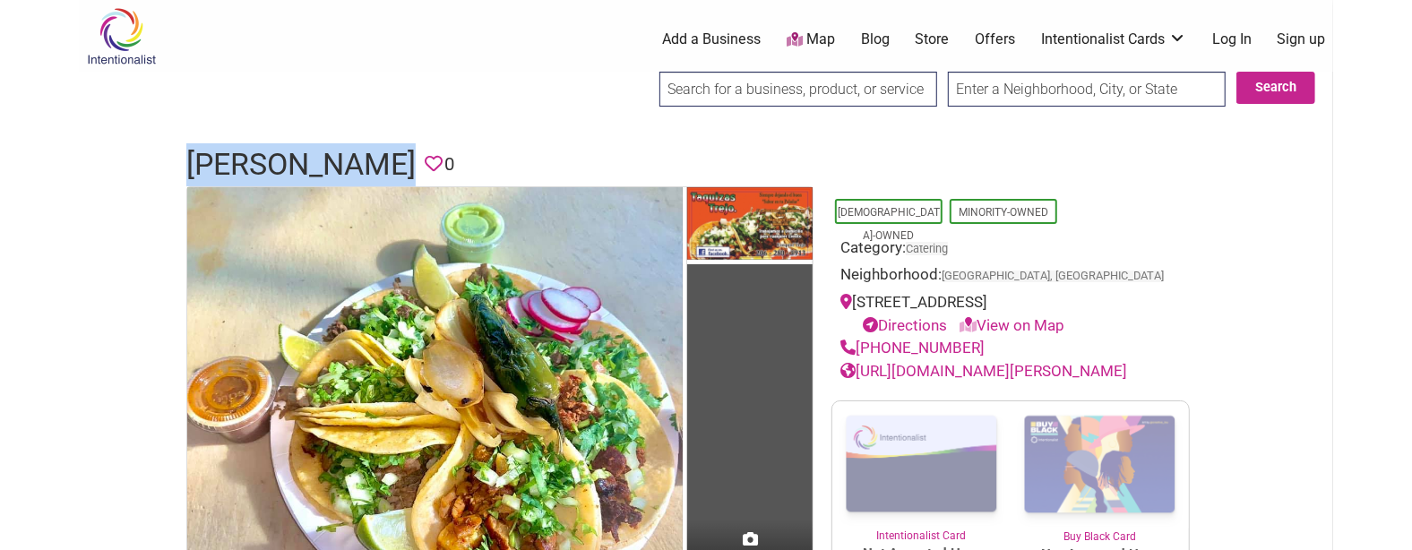
click at [389, 151] on h1 "Taquizas Trejo" at bounding box center [300, 164] width 229 height 43
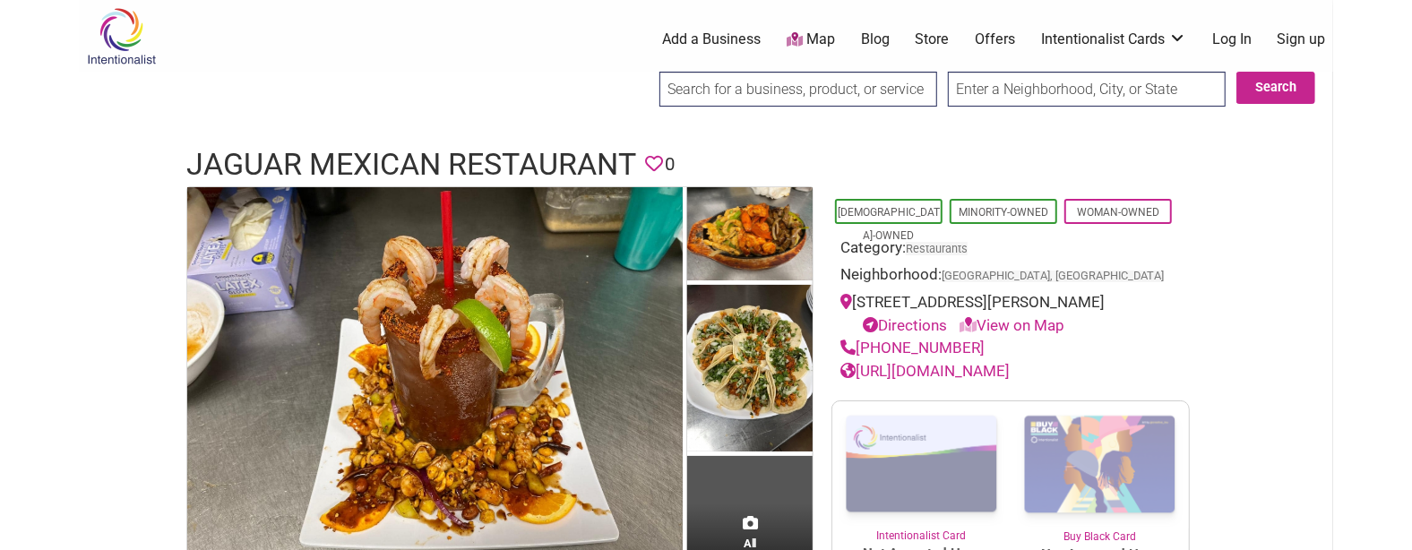
click at [385, 159] on h1 "Jaguar Mexican Restaurant" at bounding box center [411, 164] width 450 height 43
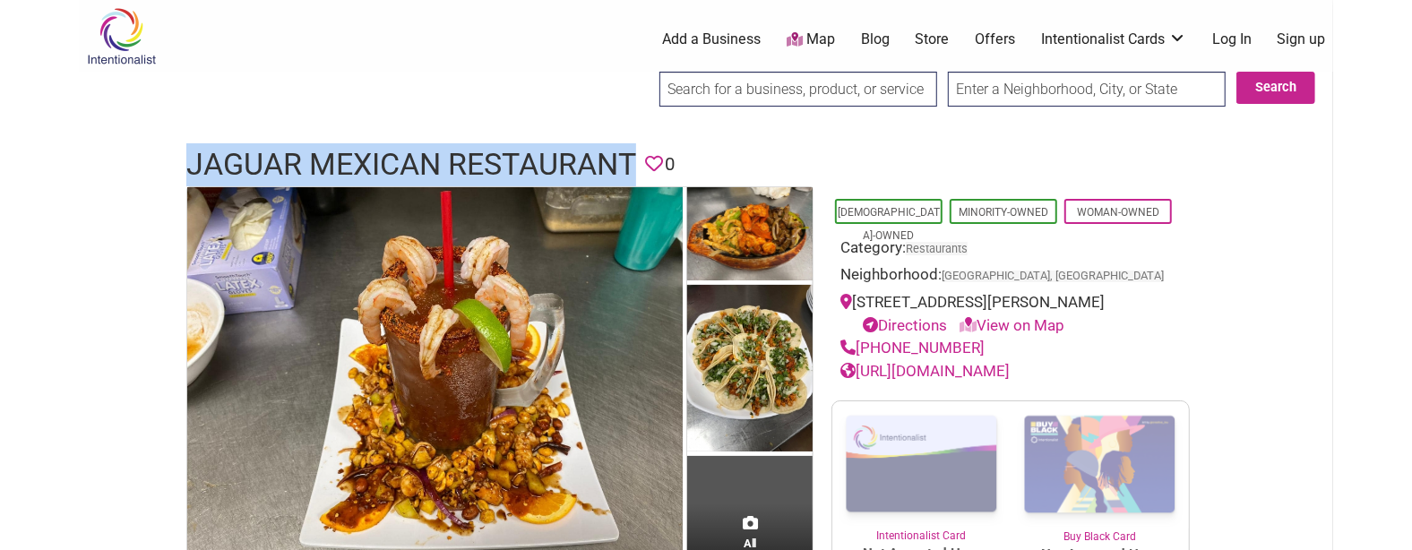
click at [385, 159] on h1 "Jaguar Mexican Restaurant" at bounding box center [411, 164] width 450 height 43
copy h1 "Jaguar Mexican Restaurant"
drag, startPoint x: 977, startPoint y: 344, endPoint x: 857, endPoint y: 349, distance: 119.3
click at [857, 349] on div "(425) 255-3043" at bounding box center [1010, 348] width 340 height 23
copy link "(425) 255-3043"
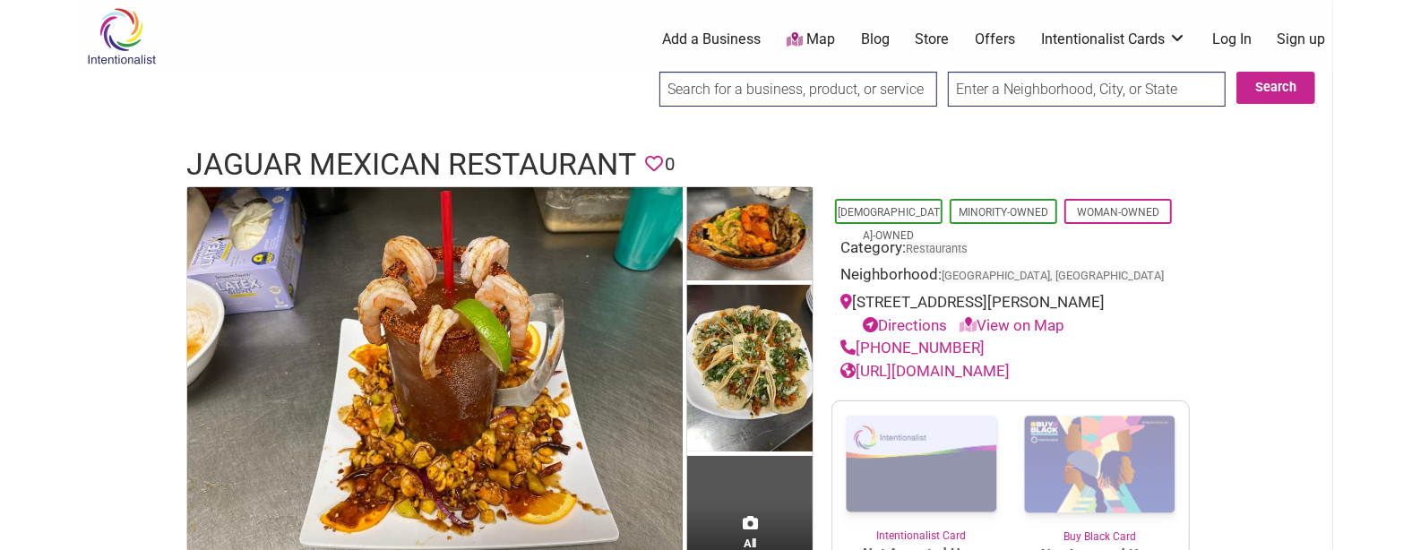
click at [441, 166] on h1 "Jaguar Mexican Restaurant" at bounding box center [411, 164] width 450 height 43
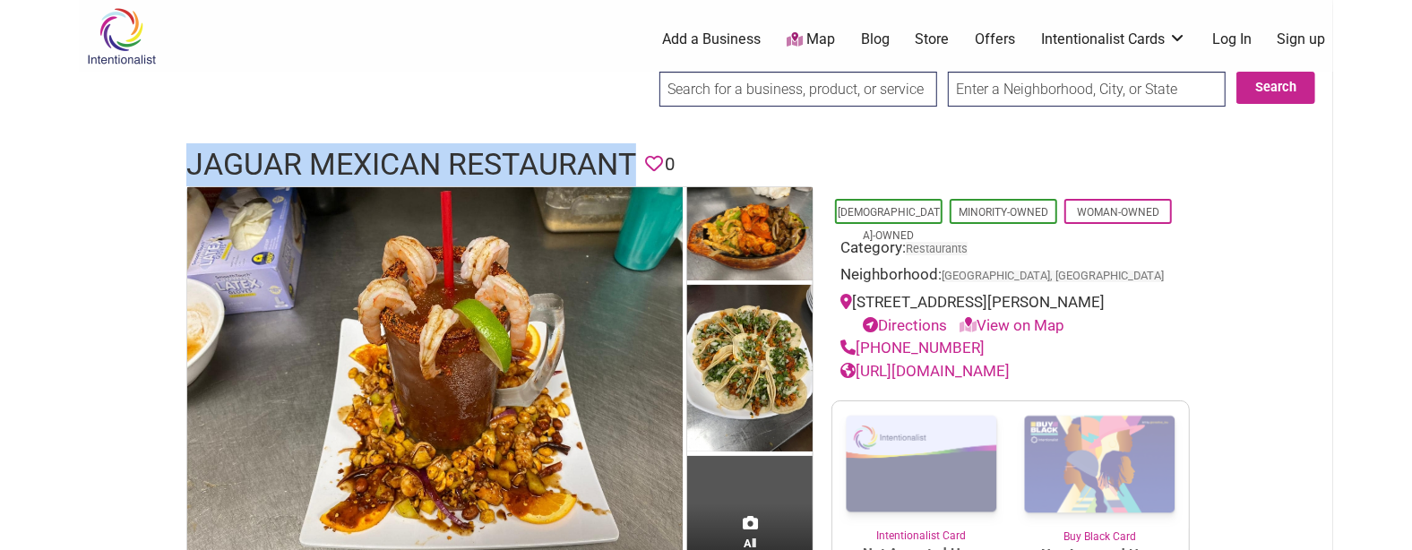
click at [441, 166] on h1 "Jaguar Mexican Restaurant" at bounding box center [411, 164] width 450 height 43
copy h1 "Jaguar Mexican Restaurant"
